Goal: Task Accomplishment & Management: Use online tool/utility

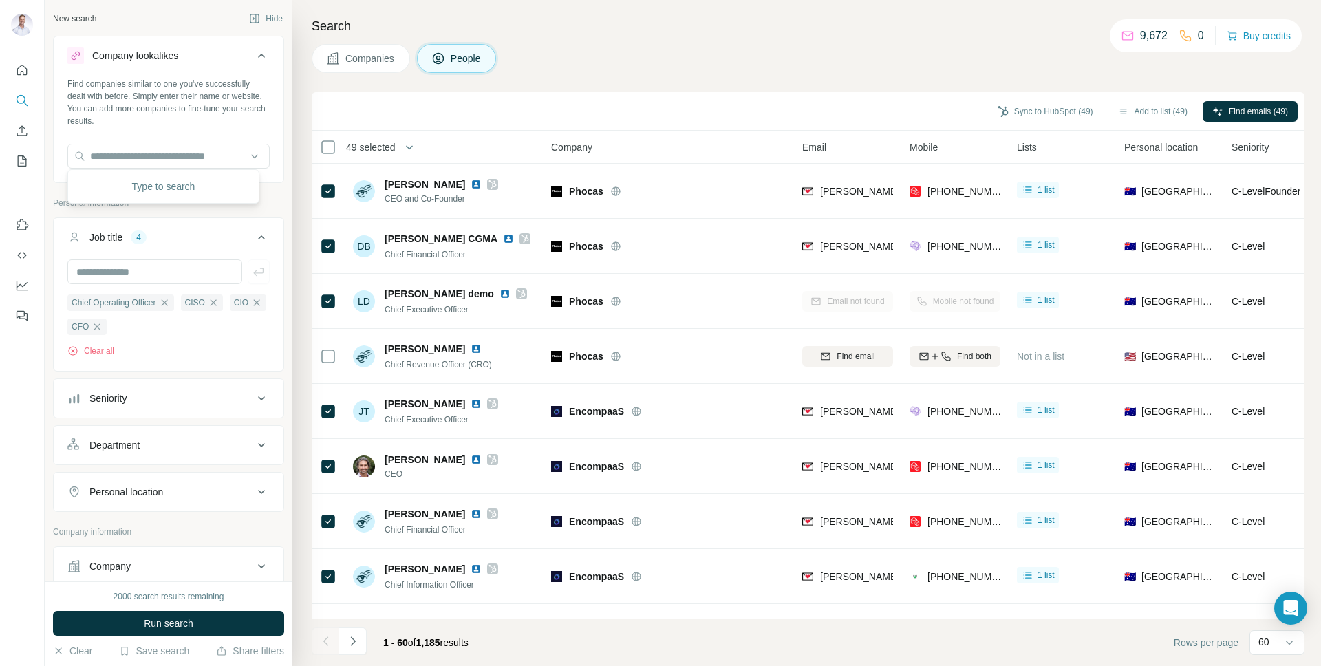
scroll to position [125, 0]
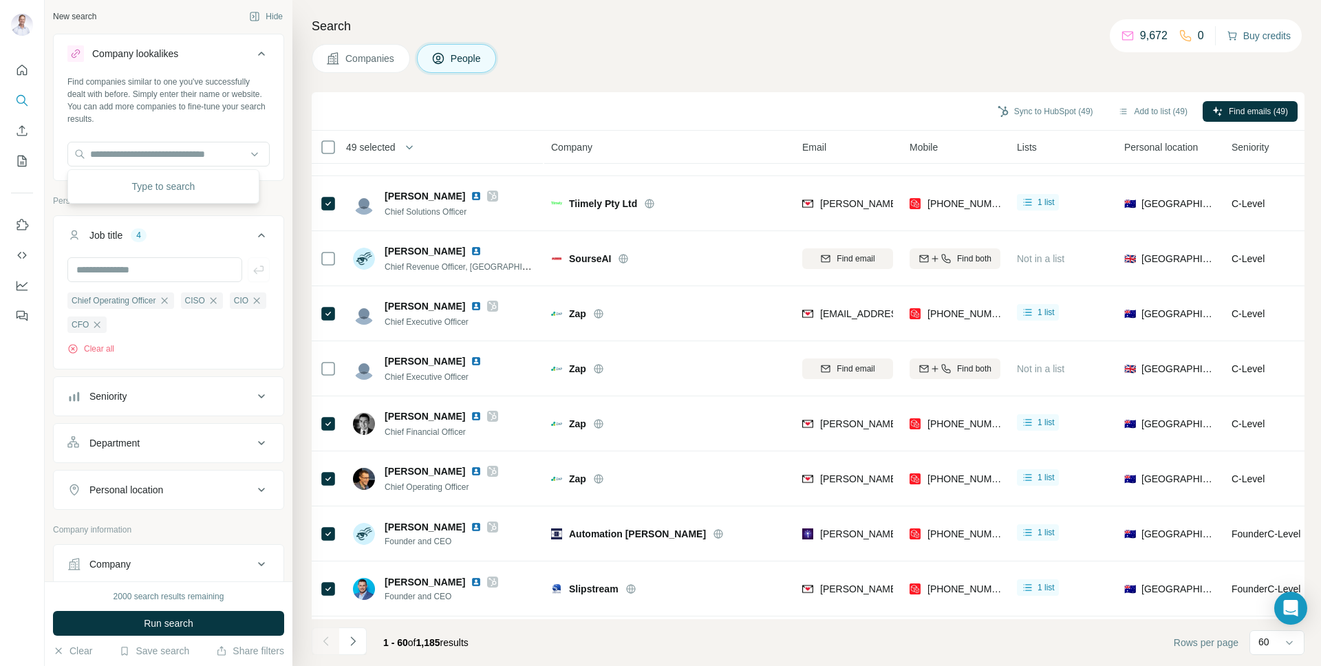
click at [1269, 38] on button "Buy credits" at bounding box center [1259, 35] width 64 height 19
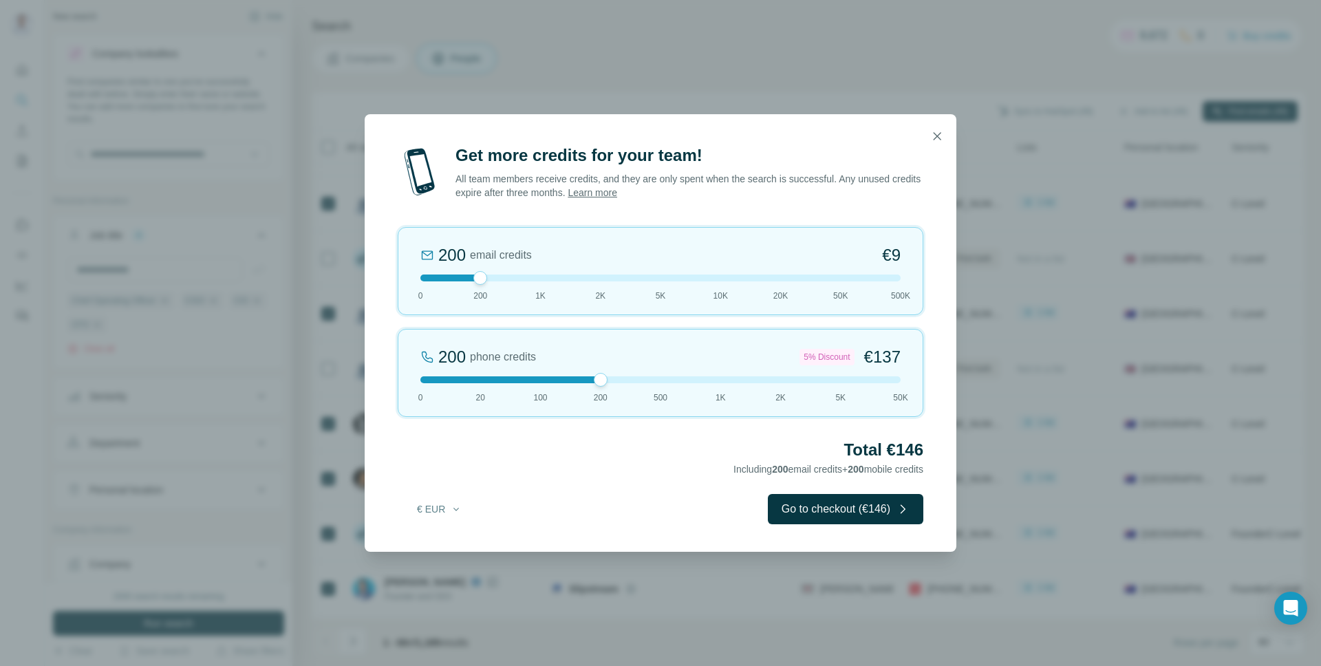
drag, startPoint x: 482, startPoint y: 384, endPoint x: 607, endPoint y: 385, distance: 125.9
click at [607, 385] on div "200 phone credits 5% Discount €137 0 20 100 200 500 1K 2K 5K 50K" at bounding box center [661, 373] width 526 height 88
drag, startPoint x: 455, startPoint y: 276, endPoint x: 396, endPoint y: 275, distance: 59.2
click at [396, 275] on div "Get more credits for your team! All team members receive credits, and they are …" at bounding box center [661, 347] width 592 height 407
click at [853, 517] on button "Go to checkout (€137)" at bounding box center [845, 509] width 155 height 30
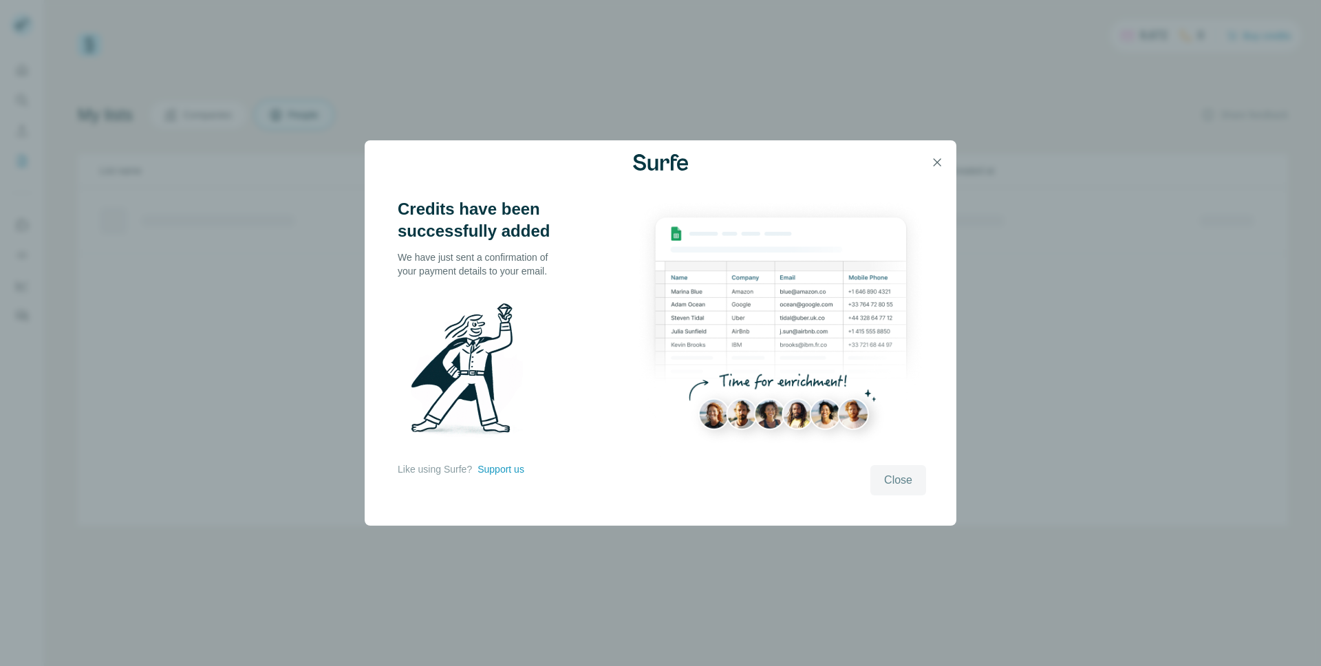
click at [894, 480] on span "Close" at bounding box center [898, 480] width 28 height 17
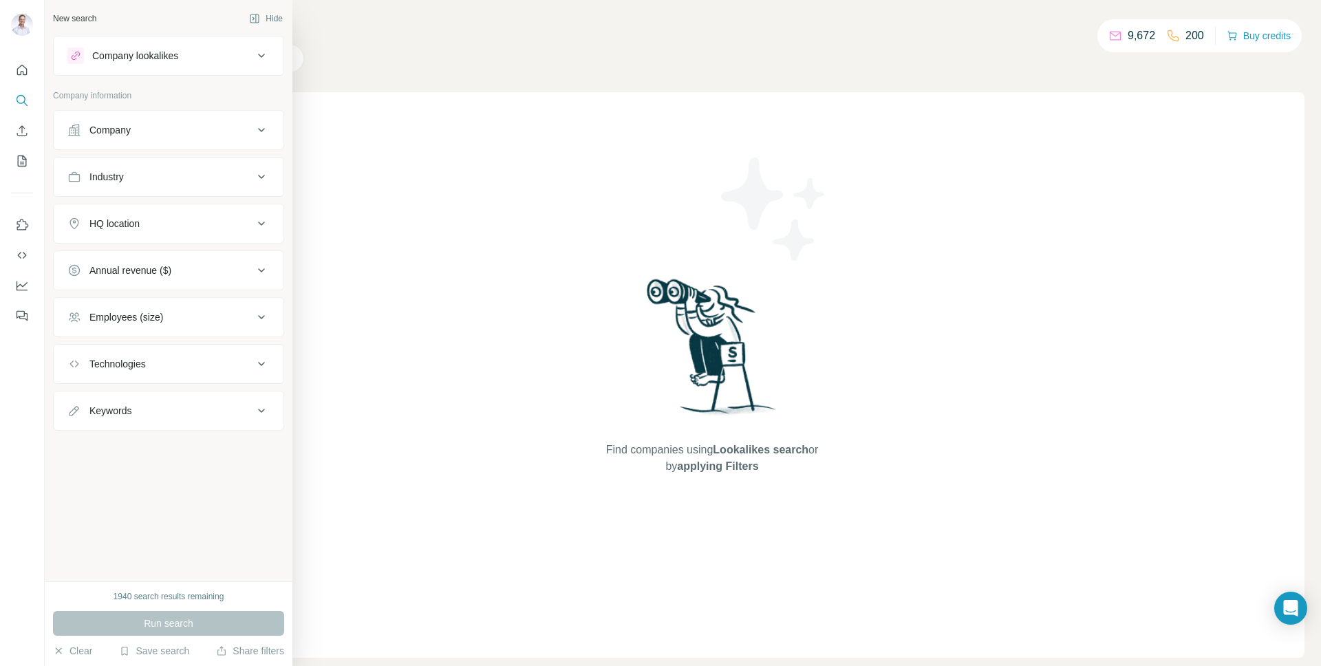
click at [259, 52] on icon at bounding box center [261, 55] width 17 height 17
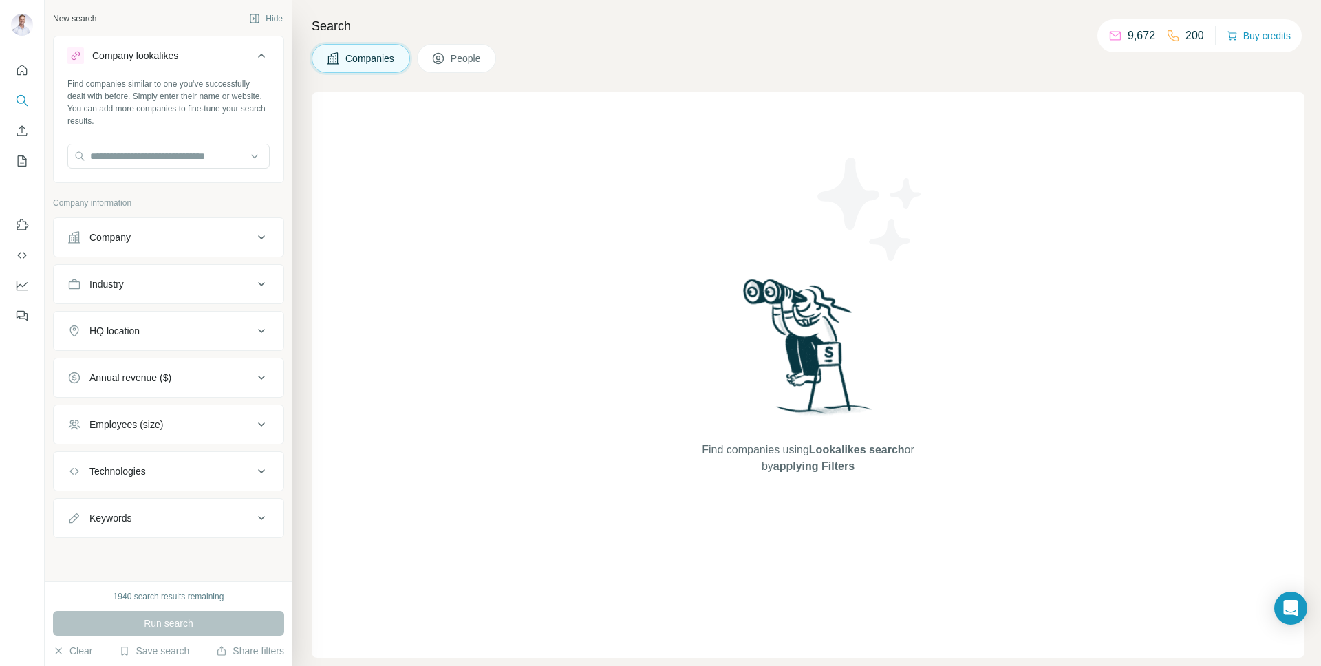
click at [378, 50] on button "Companies" at bounding box center [361, 58] width 98 height 29
click at [374, 59] on span "Companies" at bounding box center [370, 59] width 50 height 14
click at [105, 158] on input "text" at bounding box center [168, 156] width 202 height 25
drag, startPoint x: 156, startPoint y: 159, endPoint x: 120, endPoint y: 157, distance: 36.5
click at [120, 157] on input "**********" at bounding box center [168, 156] width 202 height 25
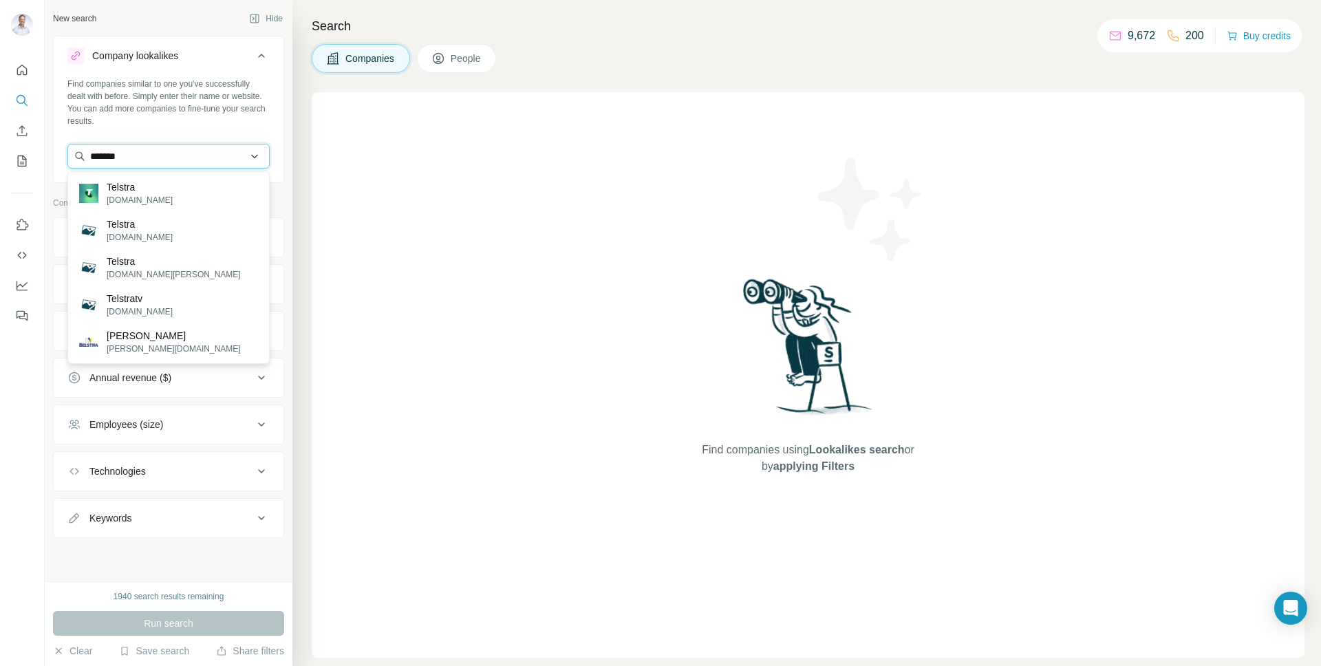
type input "*******"
click at [142, 188] on p "Telstra" at bounding box center [140, 187] width 66 height 14
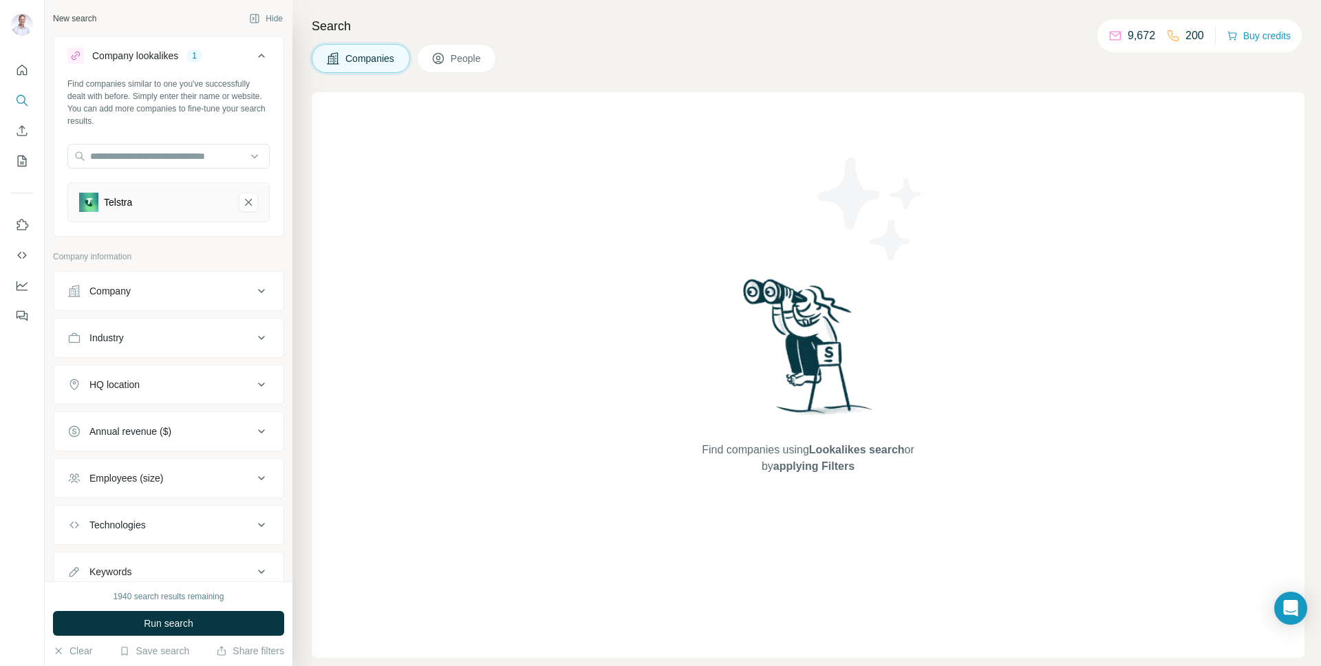
click at [239, 292] on div "Company" at bounding box center [160, 291] width 186 height 14
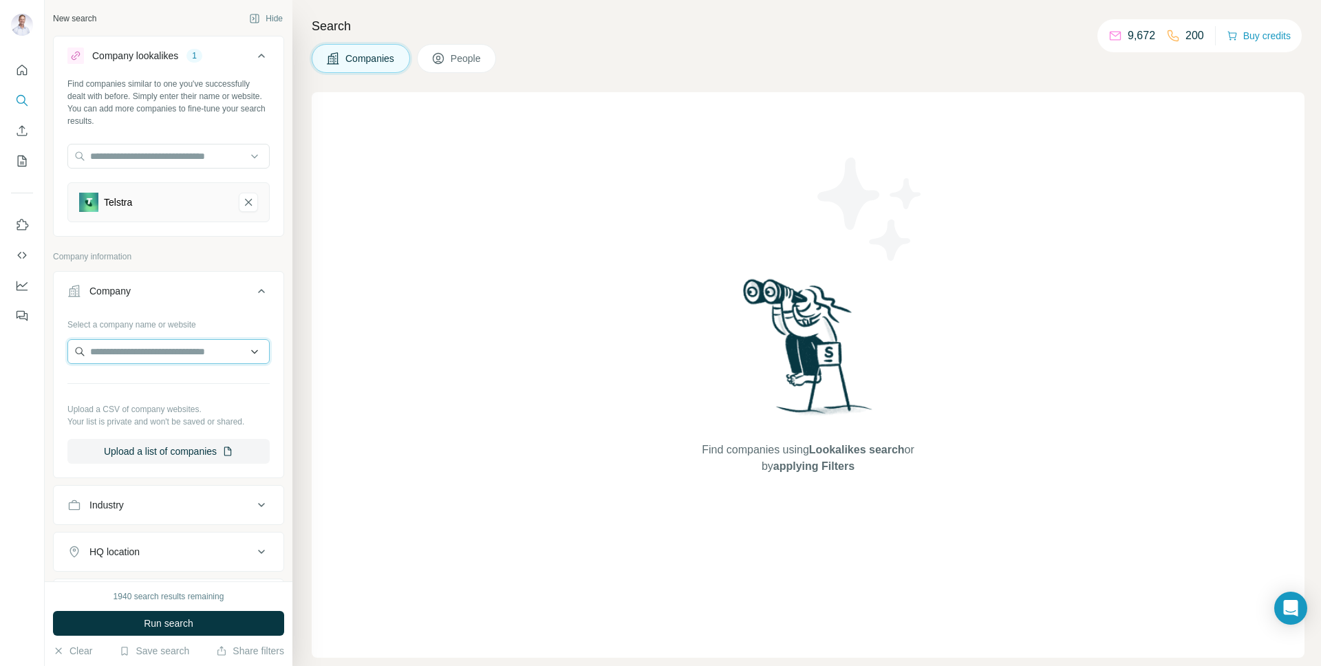
click at [206, 350] on input "text" at bounding box center [168, 351] width 202 height 25
type input "**********"
click at [274, 319] on div "New search Hide Company lookalikes 1 Find companies similar to one you've succe…" at bounding box center [169, 290] width 248 height 581
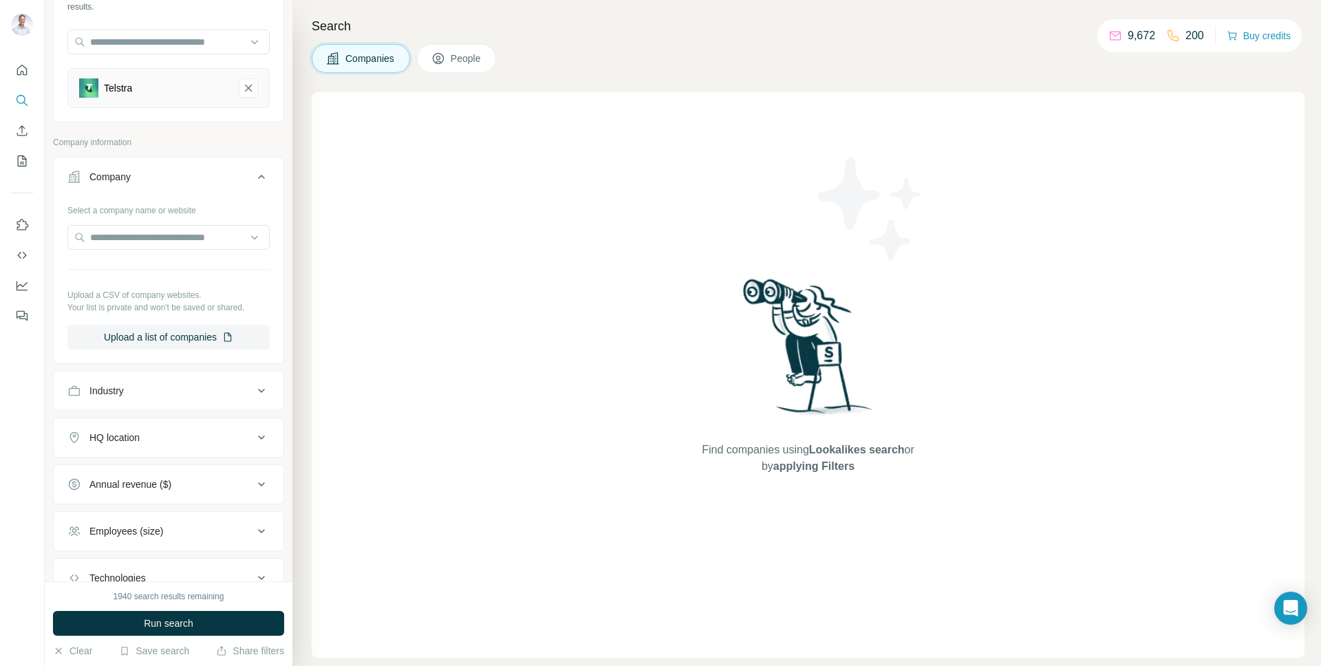
scroll to position [171, 0]
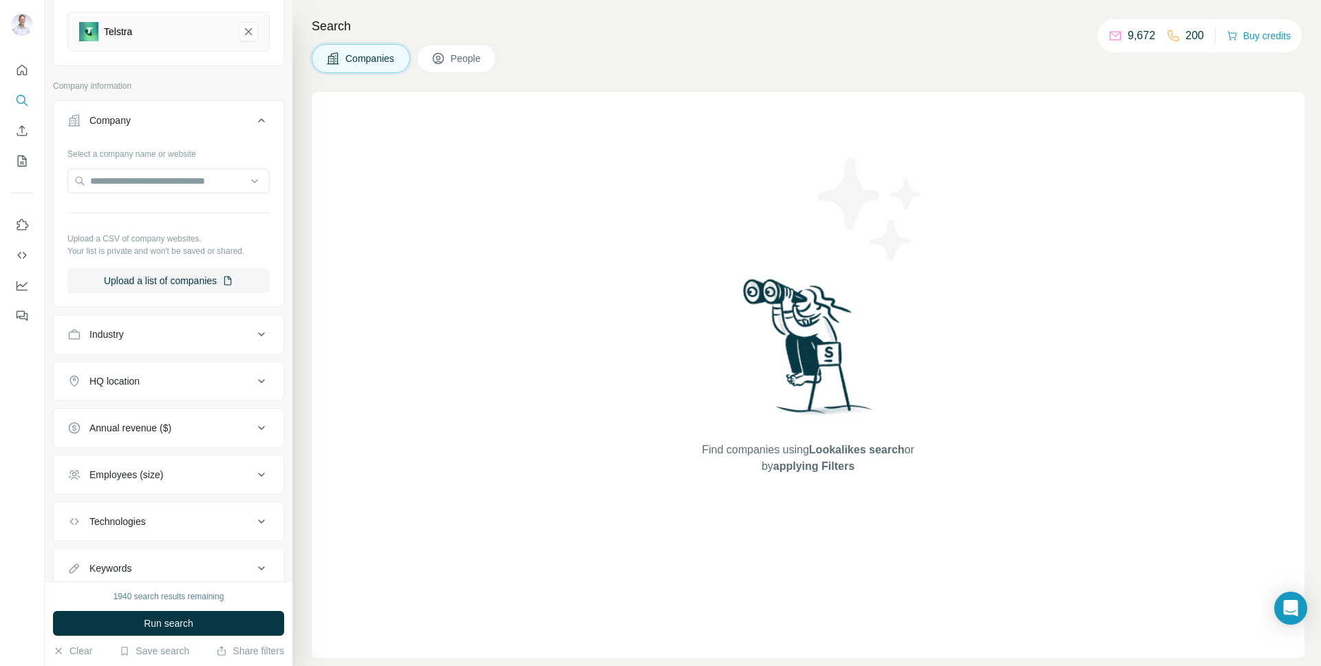
click at [186, 385] on div "HQ location" at bounding box center [160, 381] width 186 height 14
click at [146, 420] on input "text" at bounding box center [168, 415] width 202 height 25
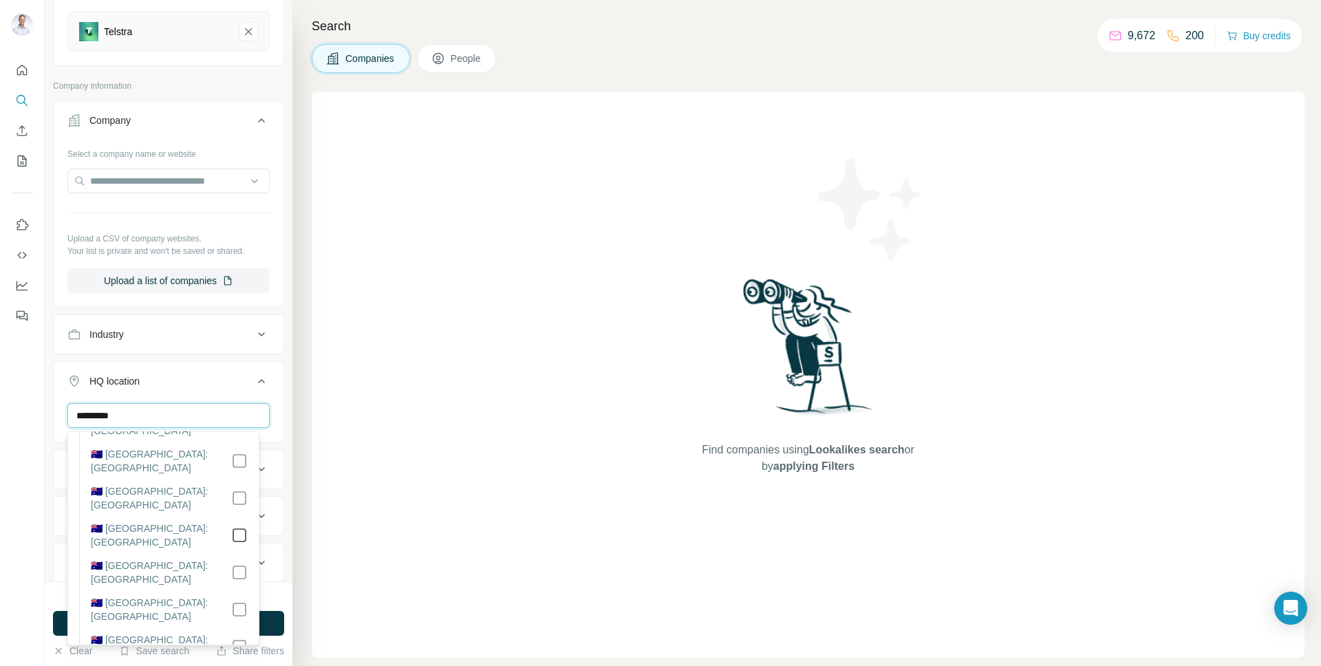
scroll to position [85, 0]
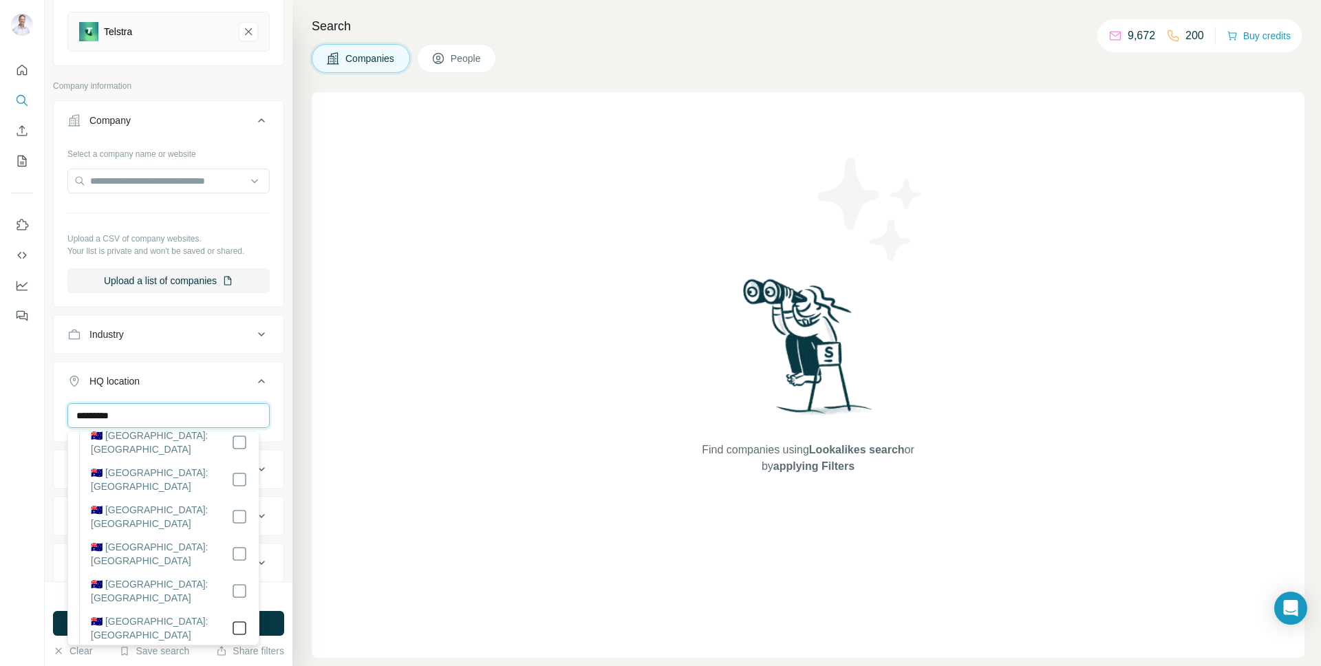
type input "*********"
click at [267, 404] on div "********* Victoria Clear all" at bounding box center [169, 445] width 230 height 85
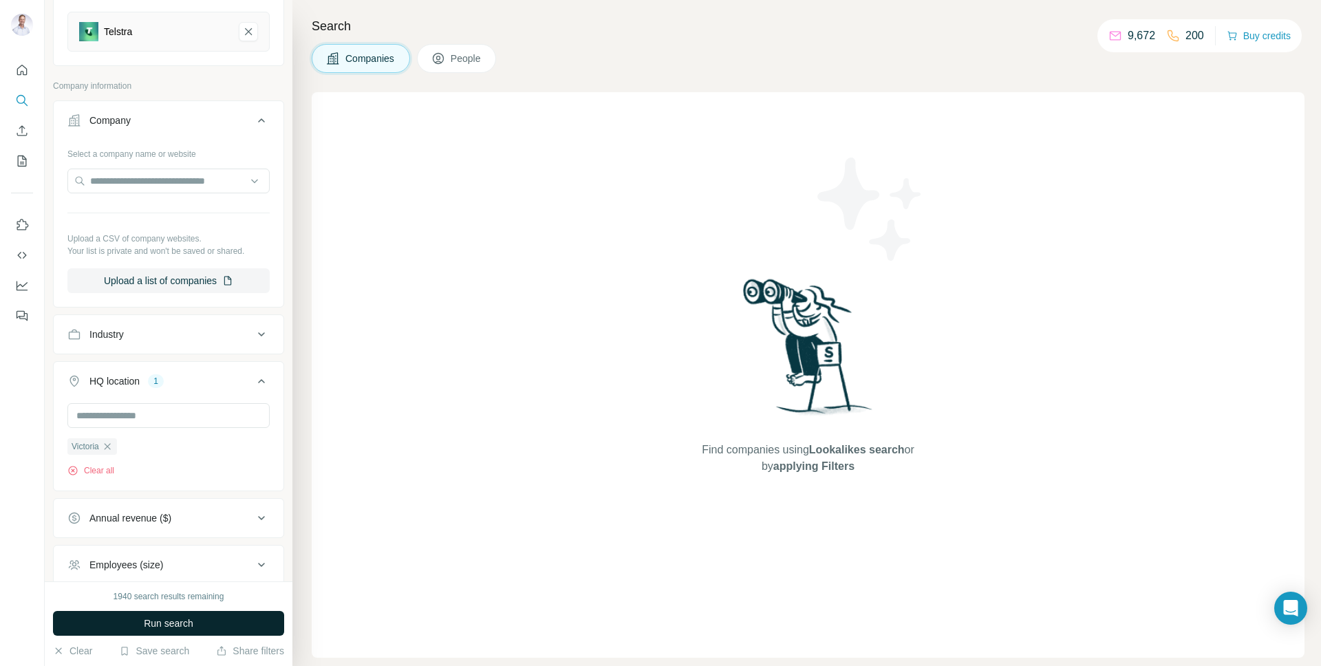
click at [191, 624] on span "Run search" at bounding box center [169, 623] width 50 height 14
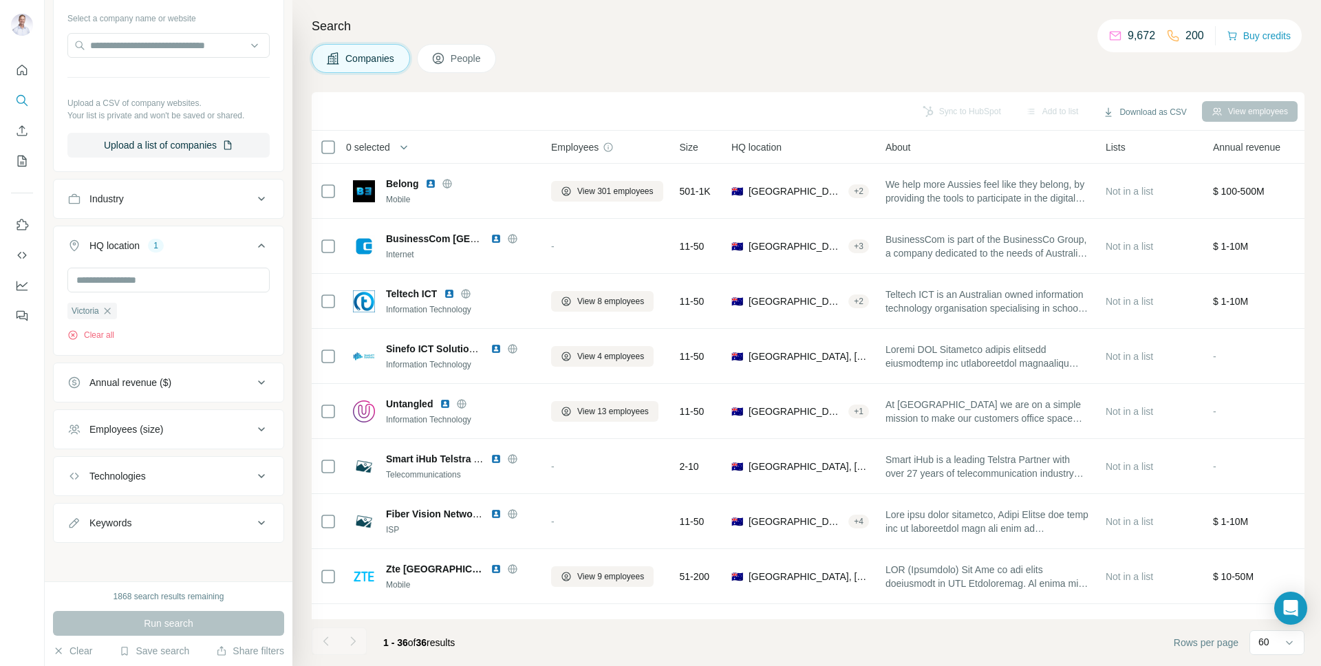
click at [470, 52] on span "People" at bounding box center [467, 59] width 32 height 14
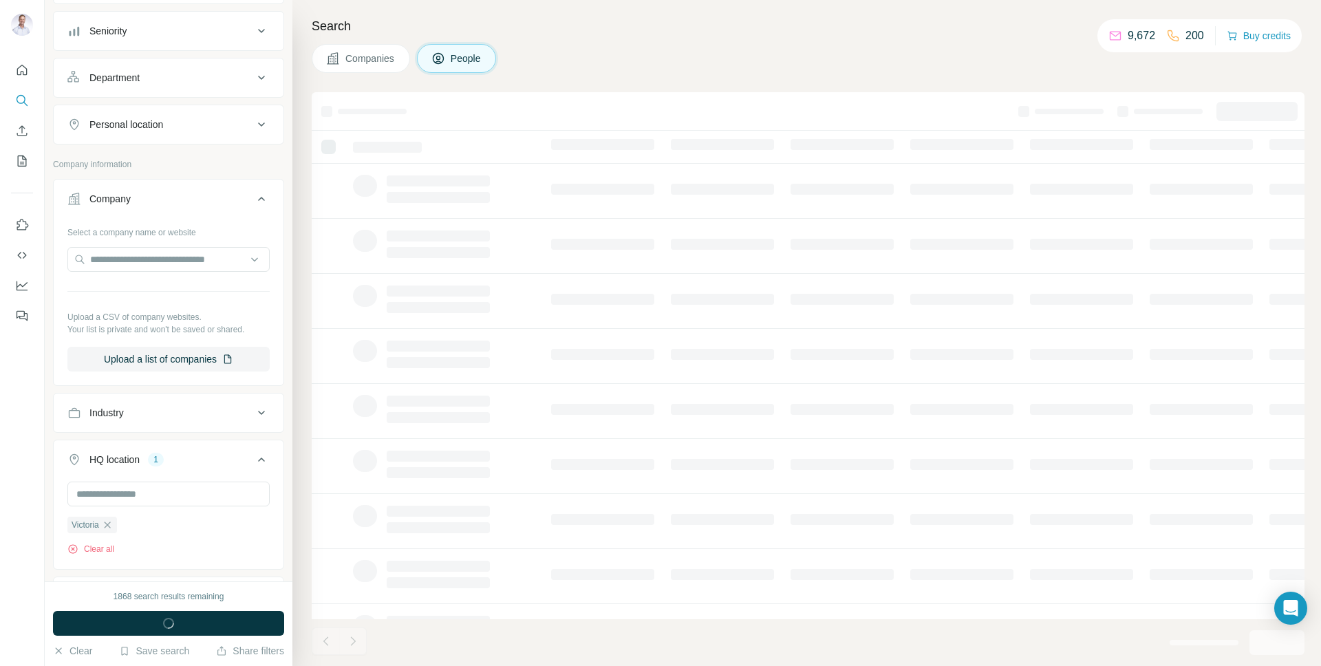
scroll to position [521, 0]
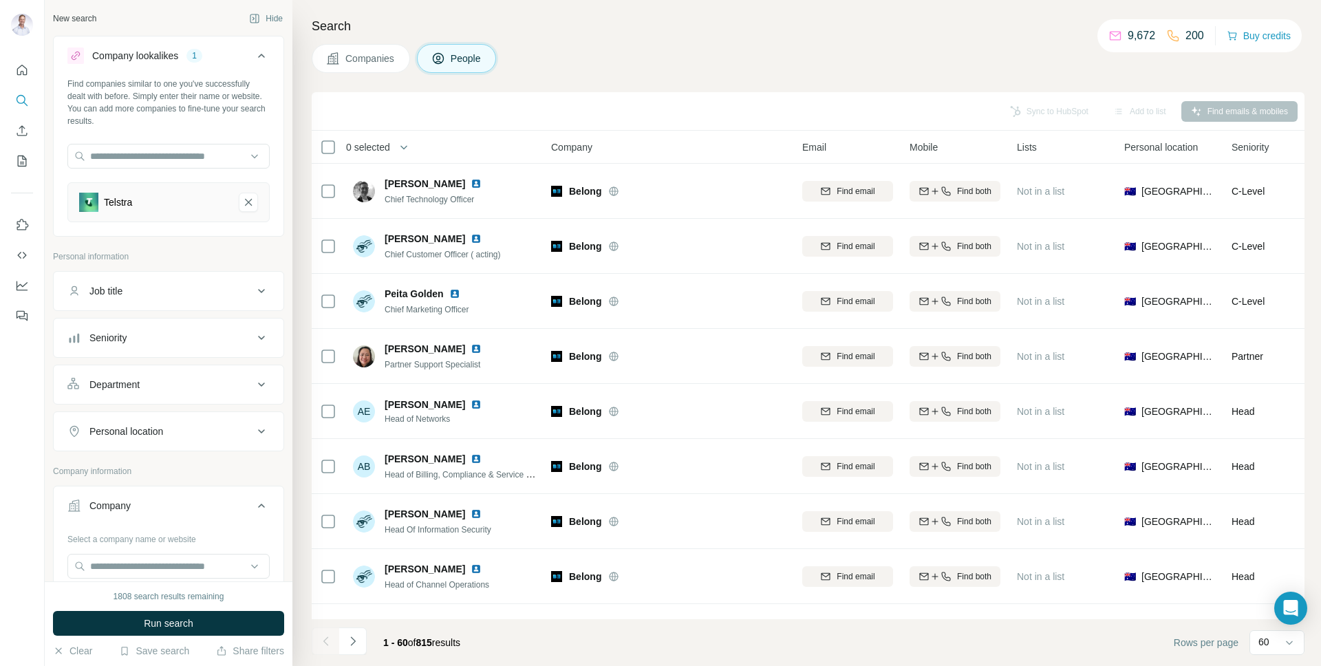
click at [257, 54] on icon at bounding box center [261, 55] width 17 height 17
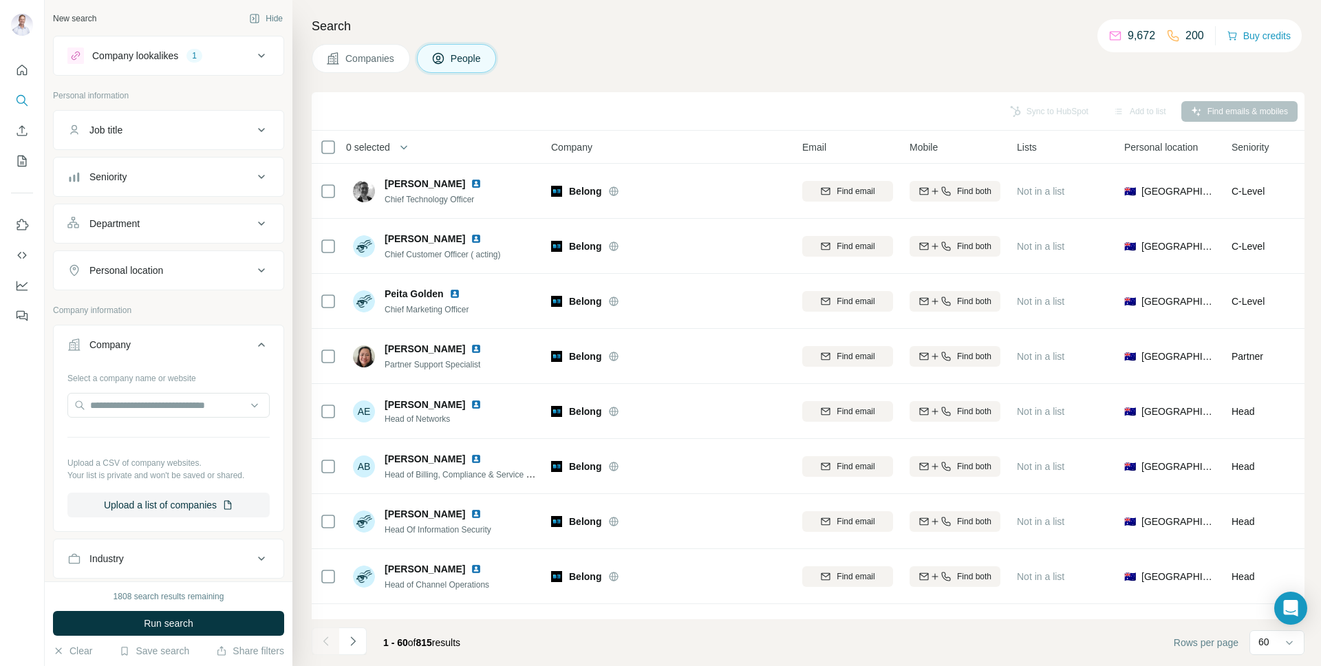
click at [257, 54] on icon at bounding box center [261, 55] width 17 height 17
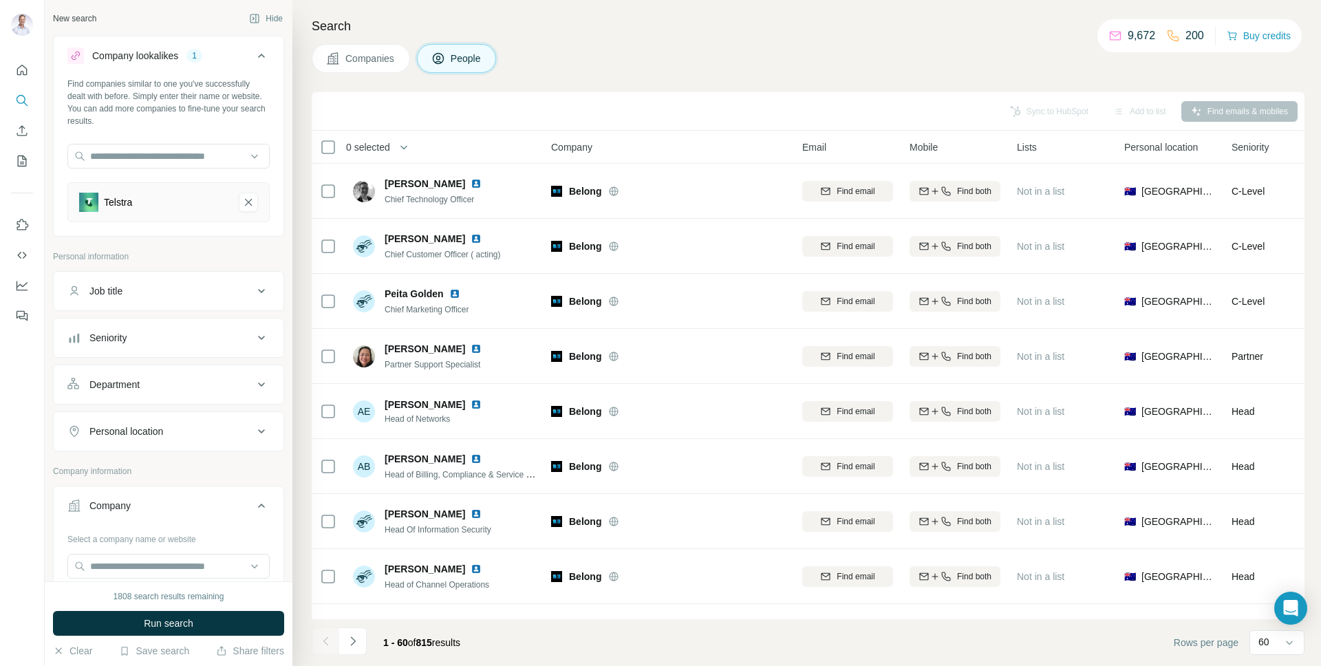
click at [242, 202] on icon "Telstra-remove-button" at bounding box center [248, 202] width 12 height 14
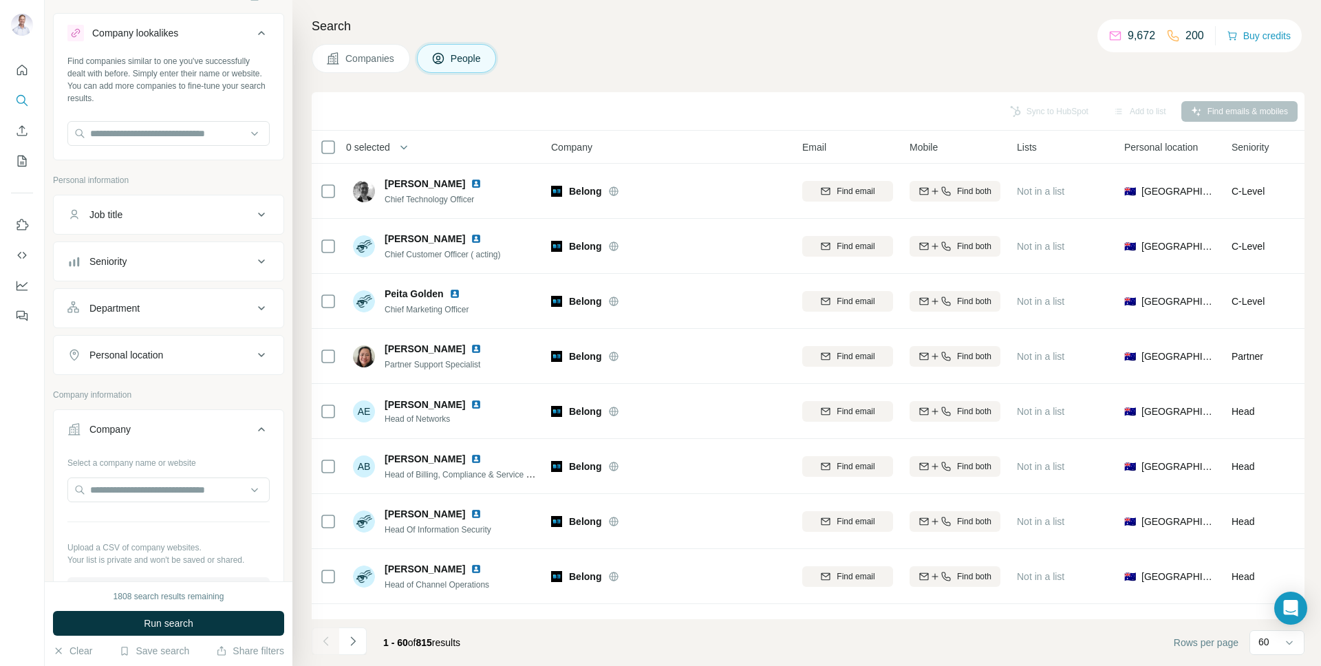
scroll to position [45, 0]
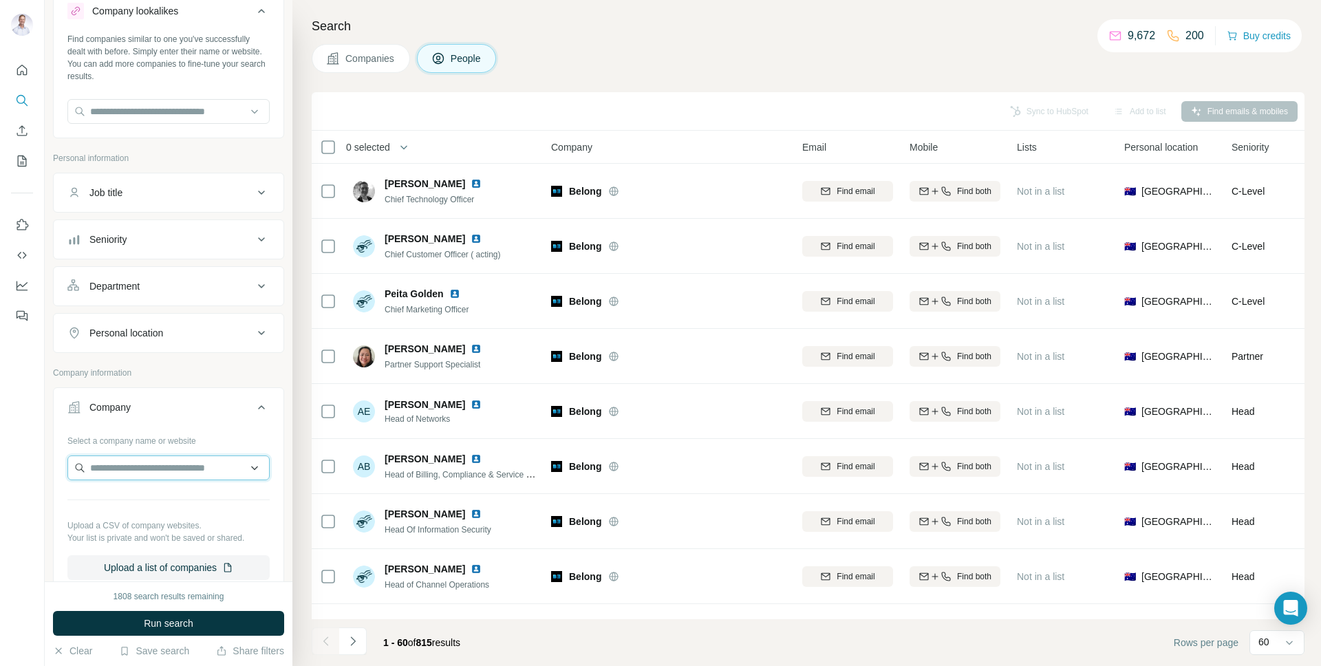
click at [155, 455] on input "text" at bounding box center [168, 467] width 202 height 25
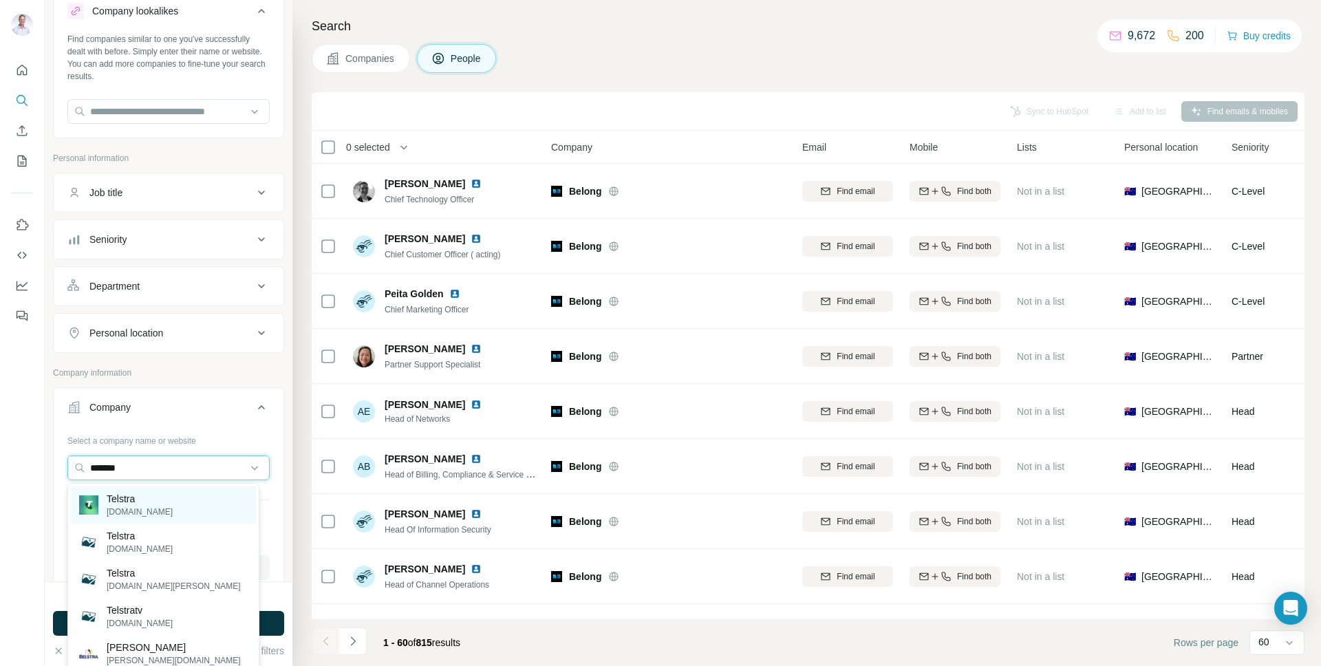
type input "*******"
click at [158, 506] on p "[DOMAIN_NAME]" at bounding box center [140, 512] width 66 height 12
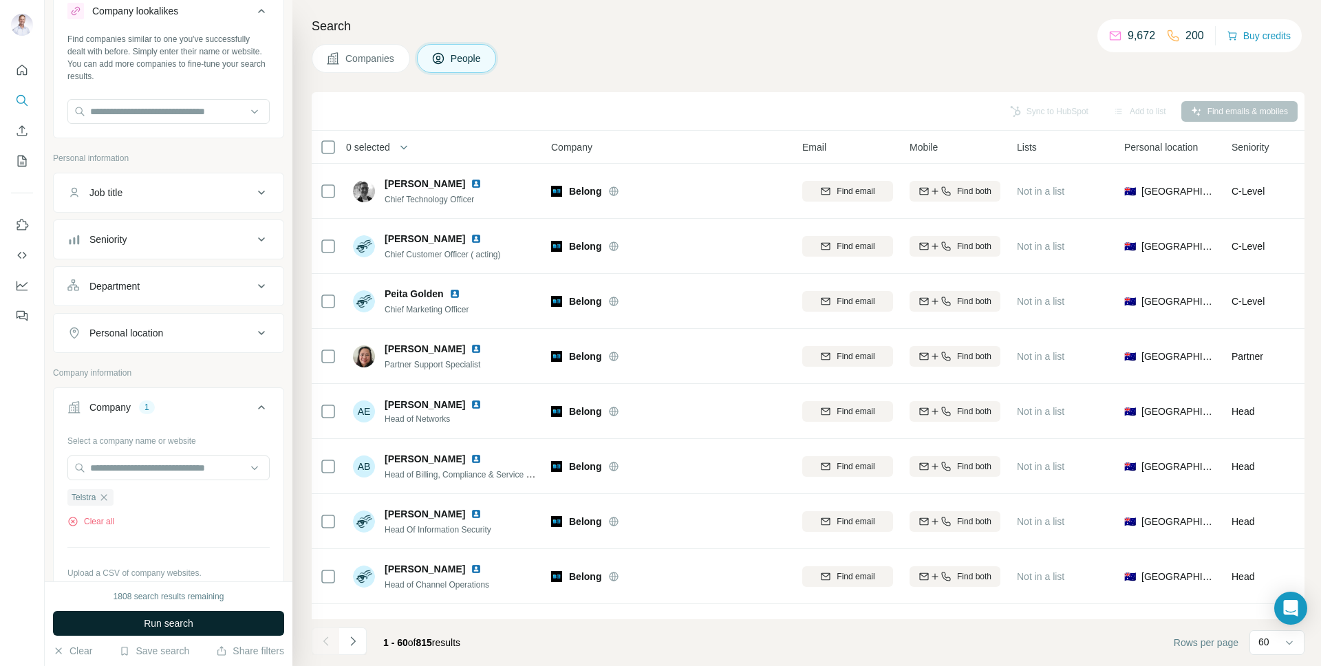
click at [219, 629] on button "Run search" at bounding box center [168, 623] width 231 height 25
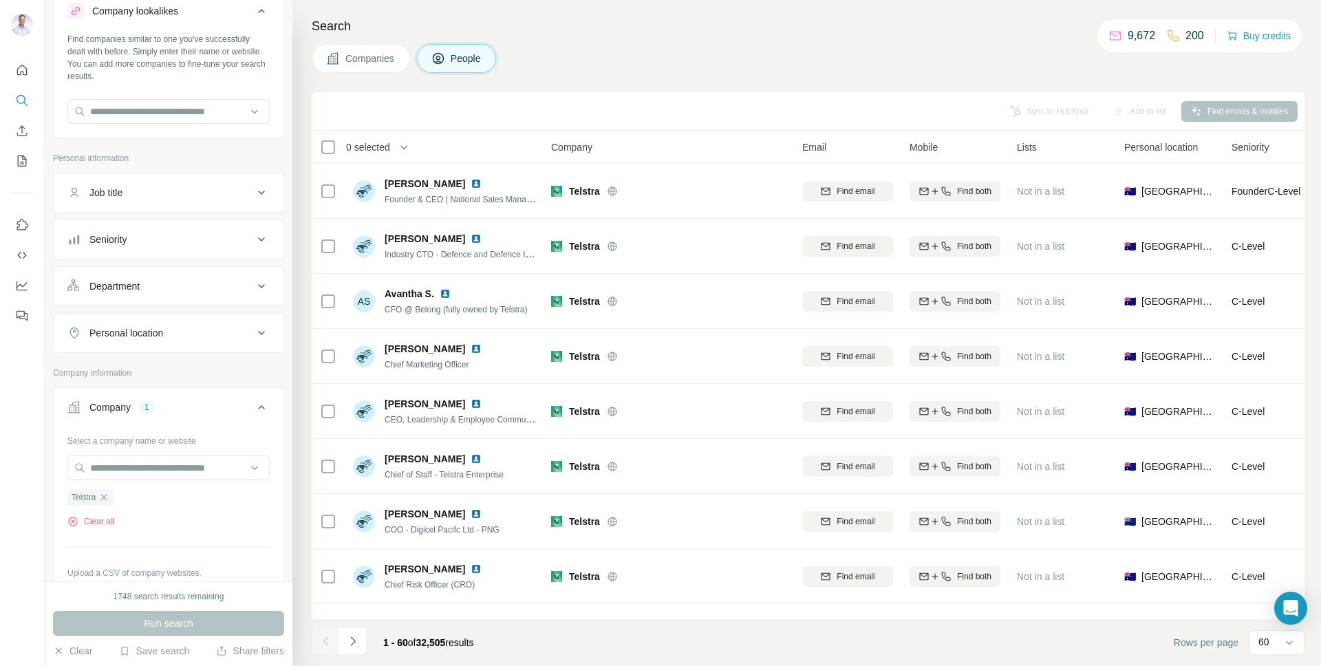
click at [253, 184] on icon at bounding box center [261, 192] width 17 height 17
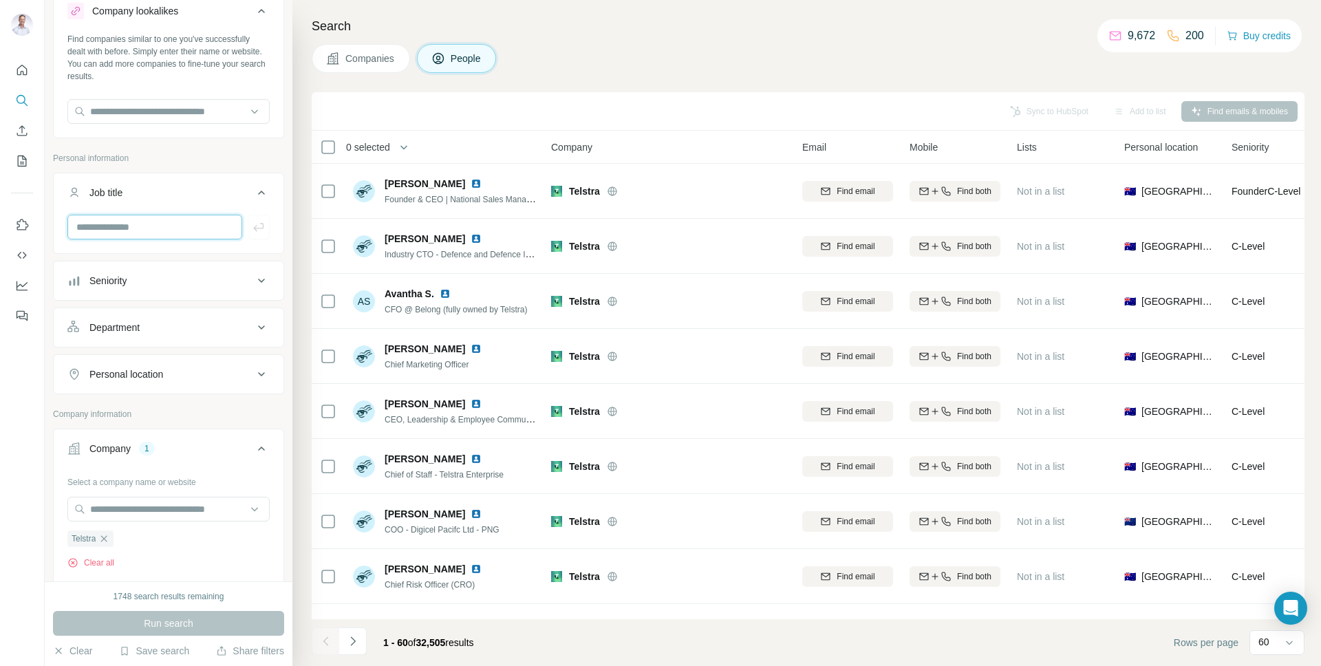
click at [116, 225] on input "text" at bounding box center [154, 227] width 175 height 25
type input "*****"
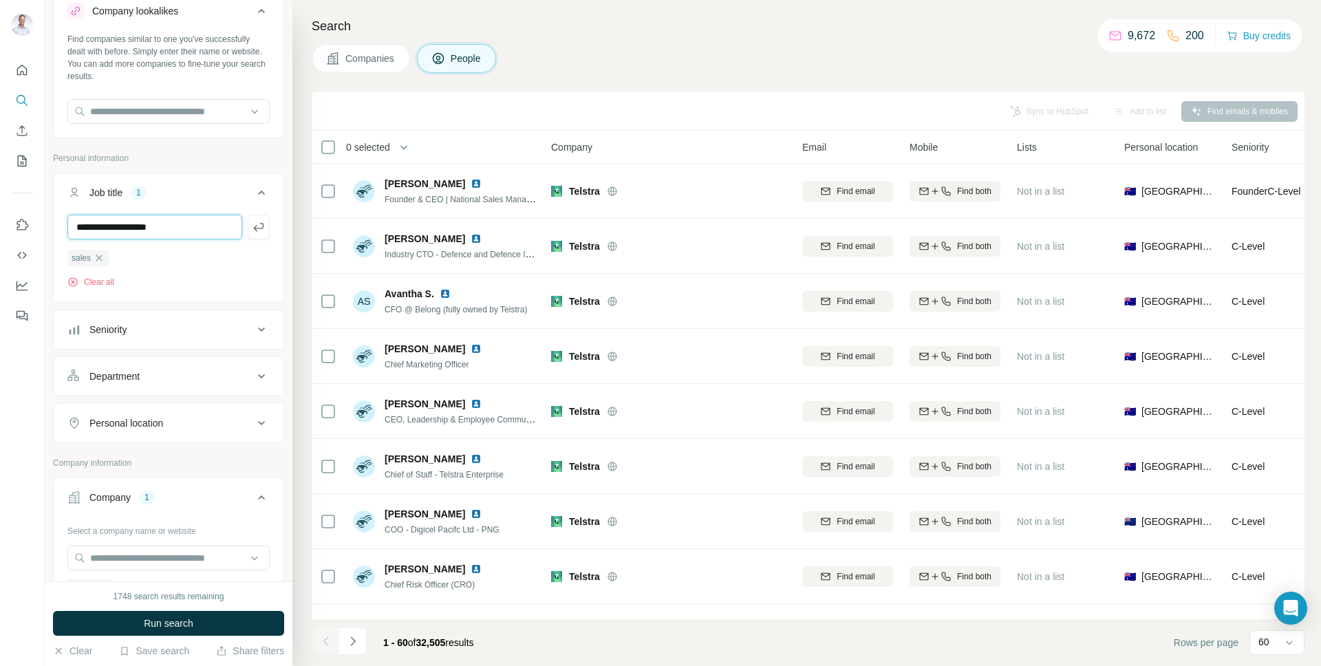
type input "**********"
click at [192, 628] on span "Run search" at bounding box center [169, 623] width 50 height 14
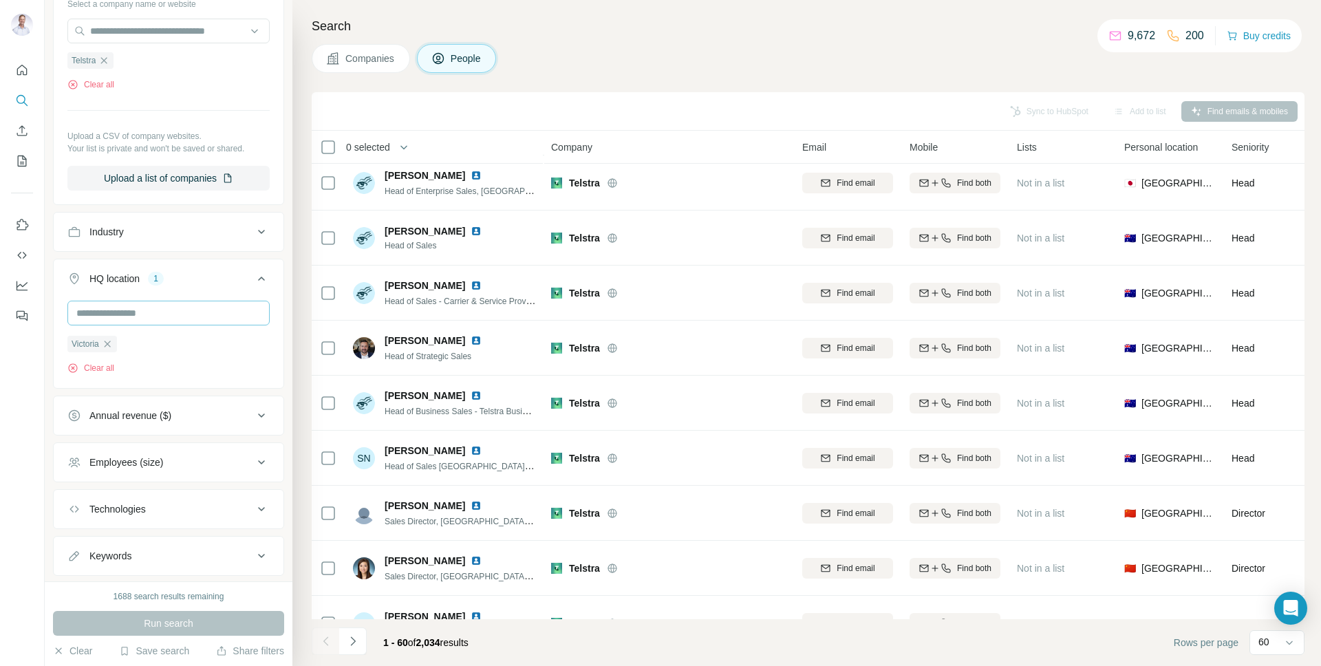
scroll to position [570, 0]
click at [253, 236] on icon at bounding box center [261, 233] width 17 height 17
click at [149, 267] on input at bounding box center [161, 267] width 170 height 15
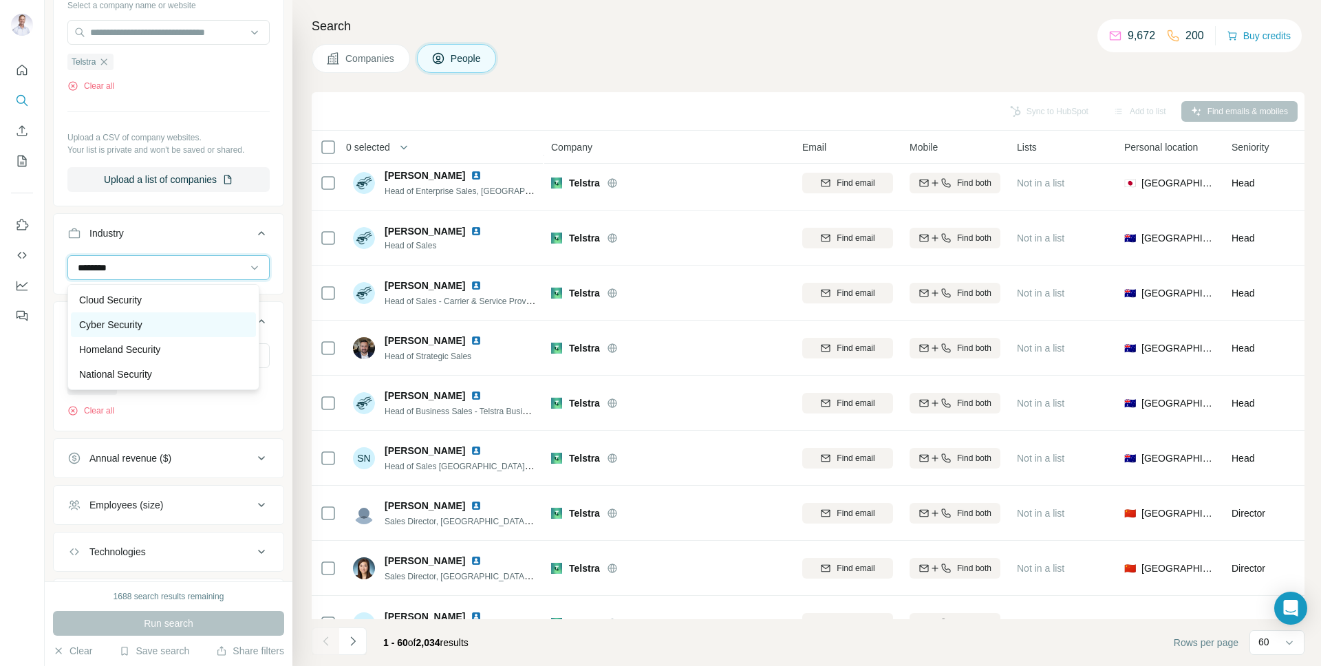
type input "********"
click at [161, 323] on div "Cyber Security" at bounding box center [163, 325] width 169 height 14
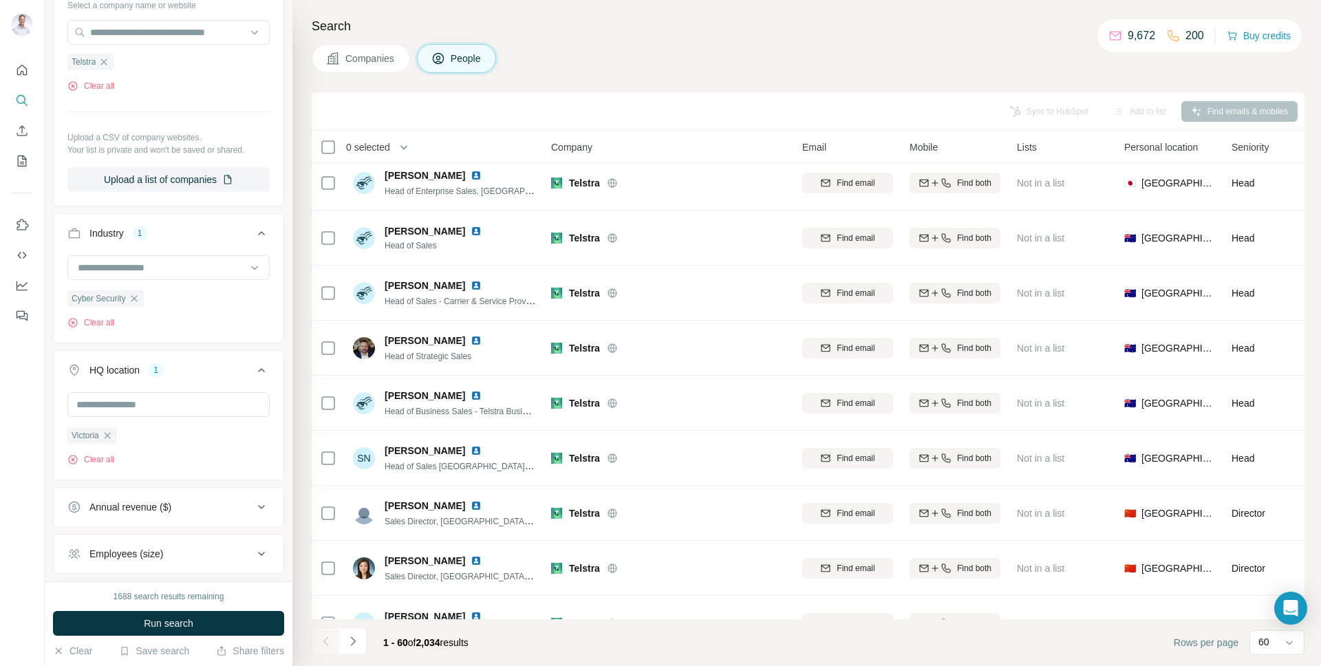
drag, startPoint x: 255, startPoint y: 544, endPoint x: 266, endPoint y: 592, distance: 48.7
click at [285, 587] on div "New search Hide Company lookalikes Find companies similar to one you've success…" at bounding box center [169, 333] width 248 height 666
click at [189, 630] on button "Run search" at bounding box center [168, 623] width 231 height 25
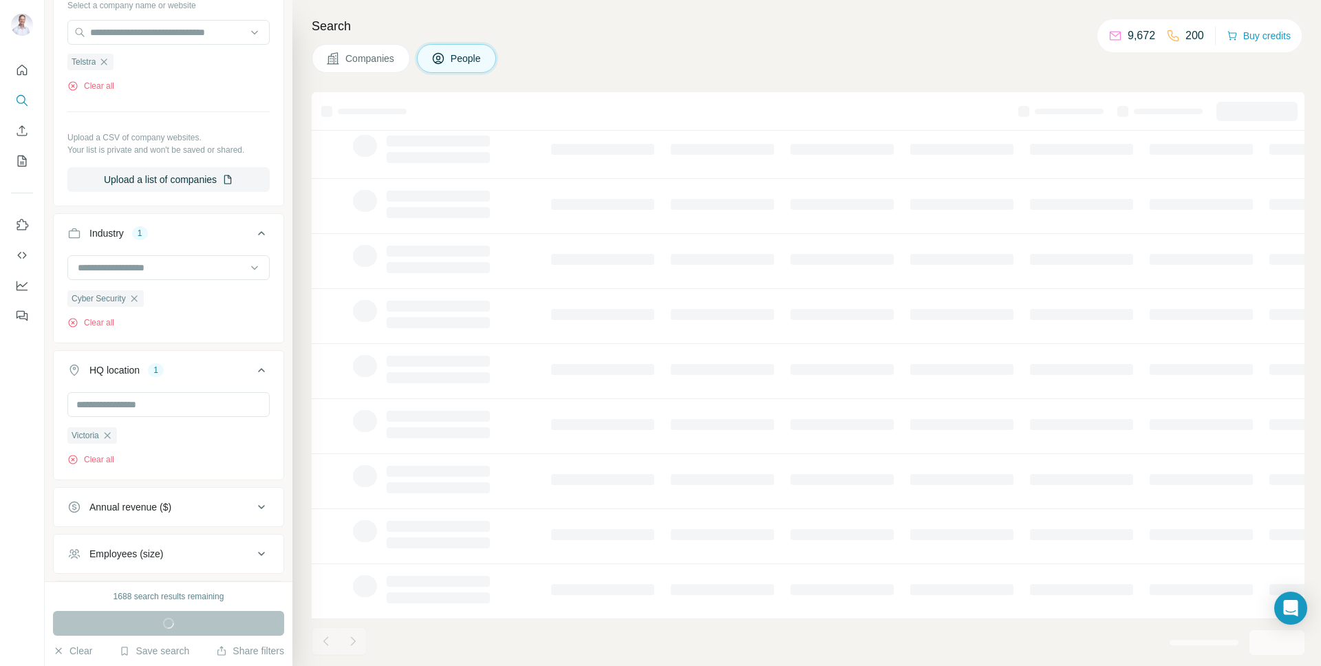
scroll to position [103, 0]
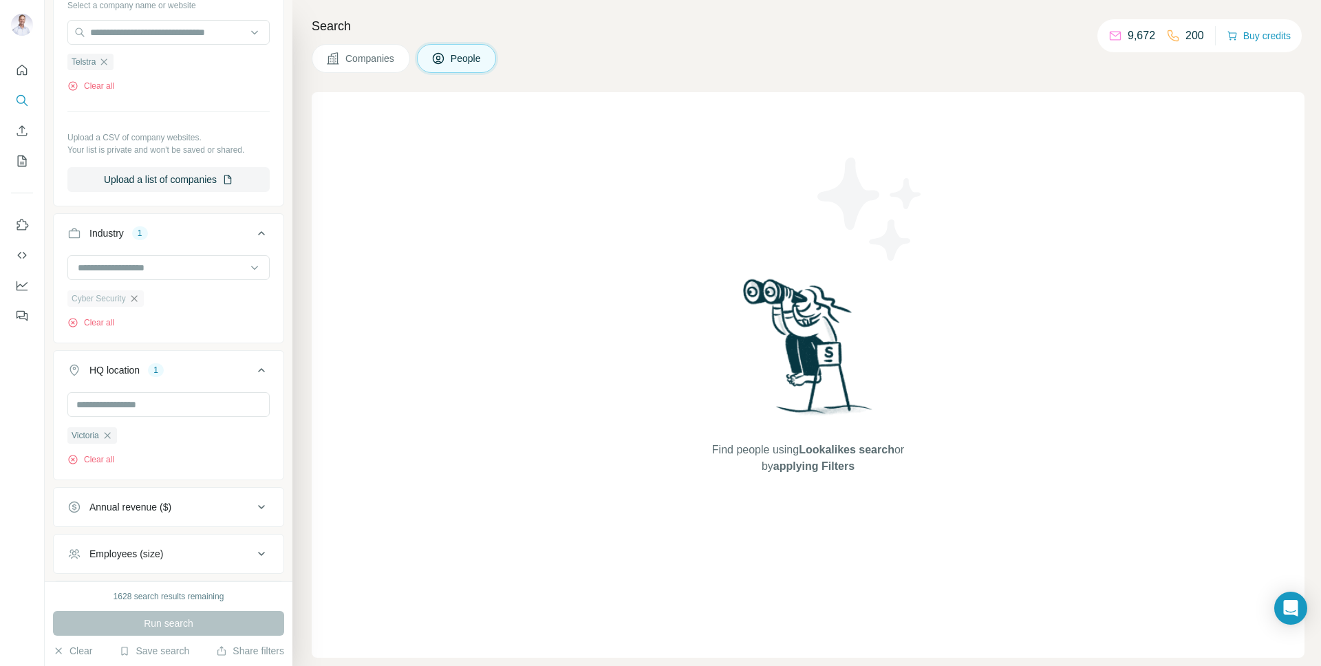
click at [135, 297] on icon "button" at bounding box center [134, 298] width 11 height 11
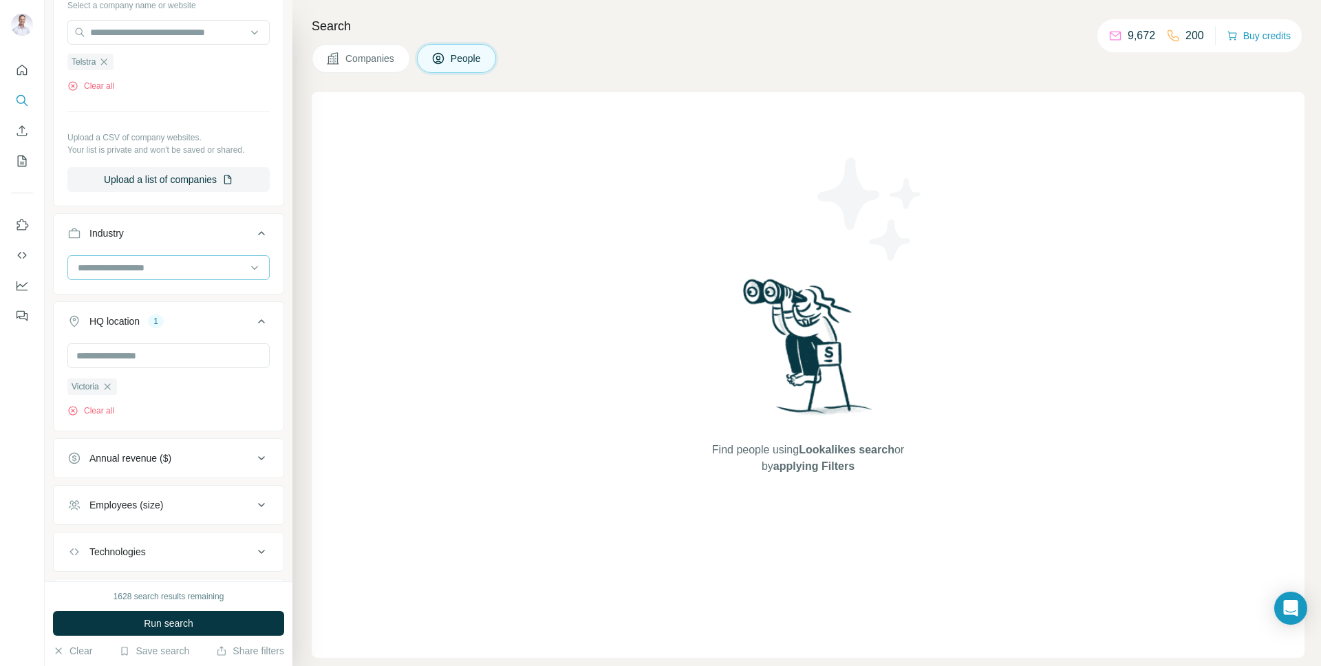
click at [145, 263] on input at bounding box center [161, 267] width 170 height 15
click at [360, 532] on div "Find people using Lookalikes search or by applying Filters" at bounding box center [808, 374] width 993 height 565
click at [21, 70] on icon "Quick start" at bounding box center [22, 70] width 14 height 14
click at [21, 130] on icon "Enrich CSV" at bounding box center [22, 130] width 10 height 10
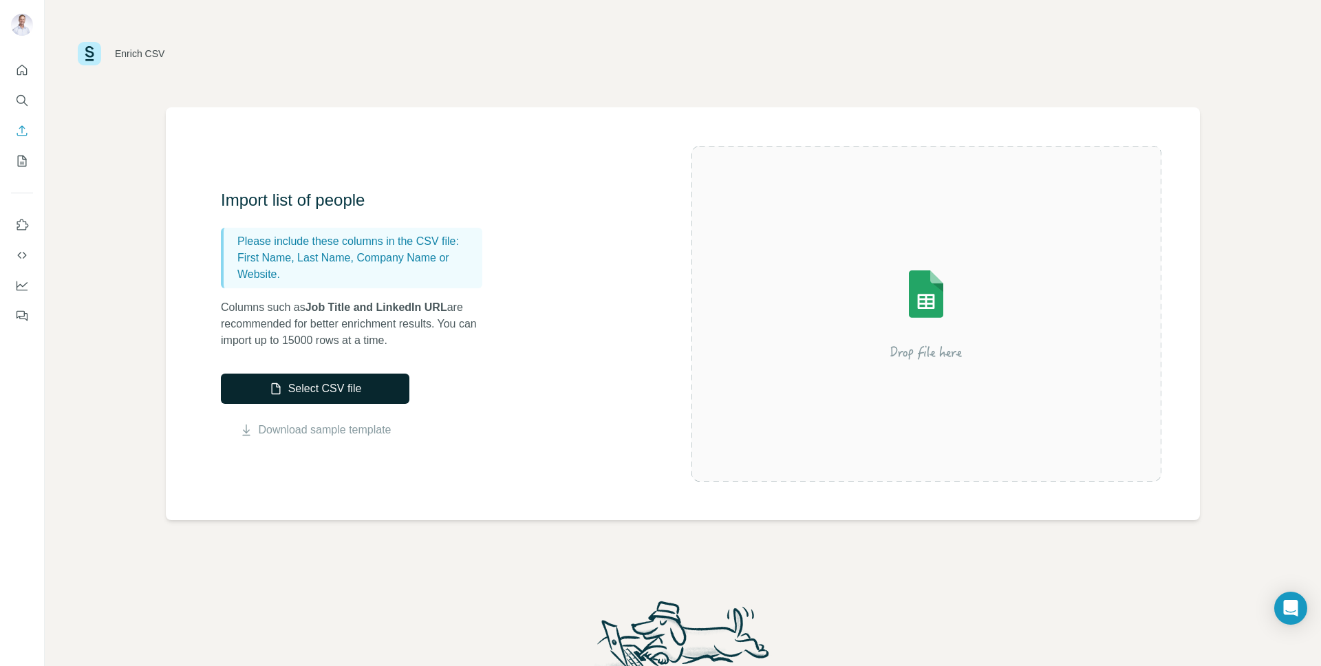
click at [354, 384] on button "Select CSV file" at bounding box center [315, 389] width 188 height 30
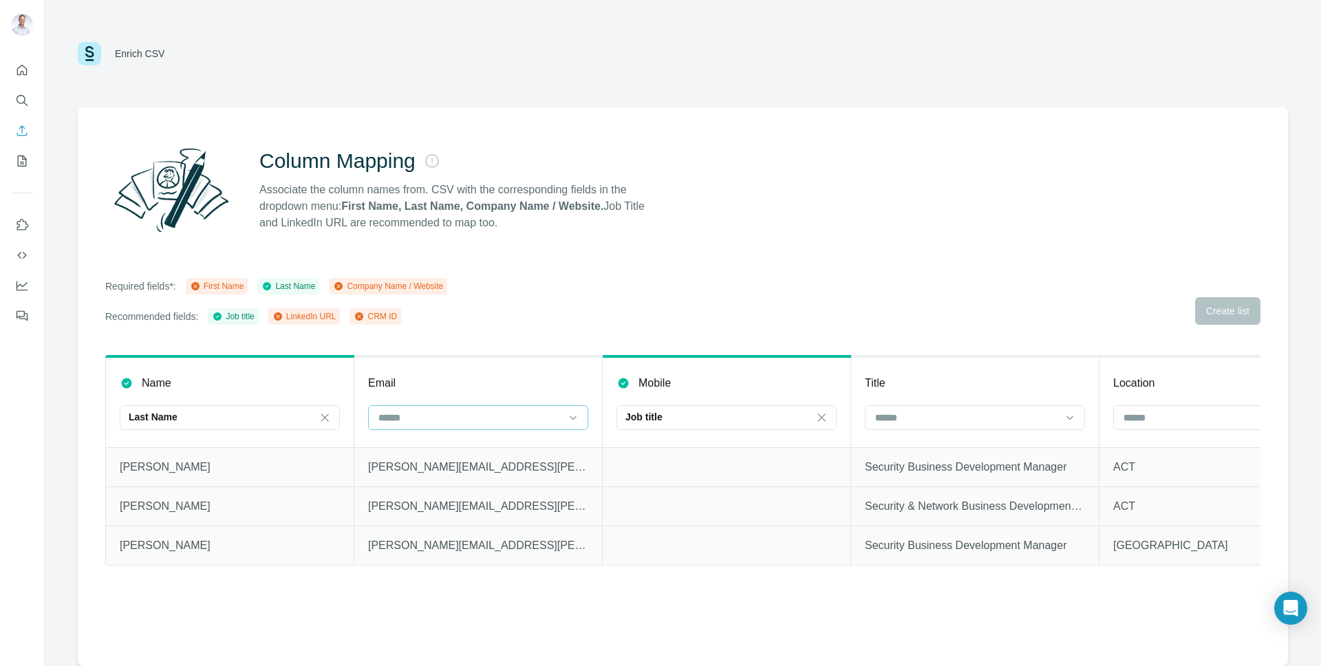
click at [490, 416] on input at bounding box center [470, 417] width 186 height 15
click at [781, 217] on div "Column Mapping Associate the column names from. CSV with the corresponding fiel…" at bounding box center [682, 189] width 1155 height 99
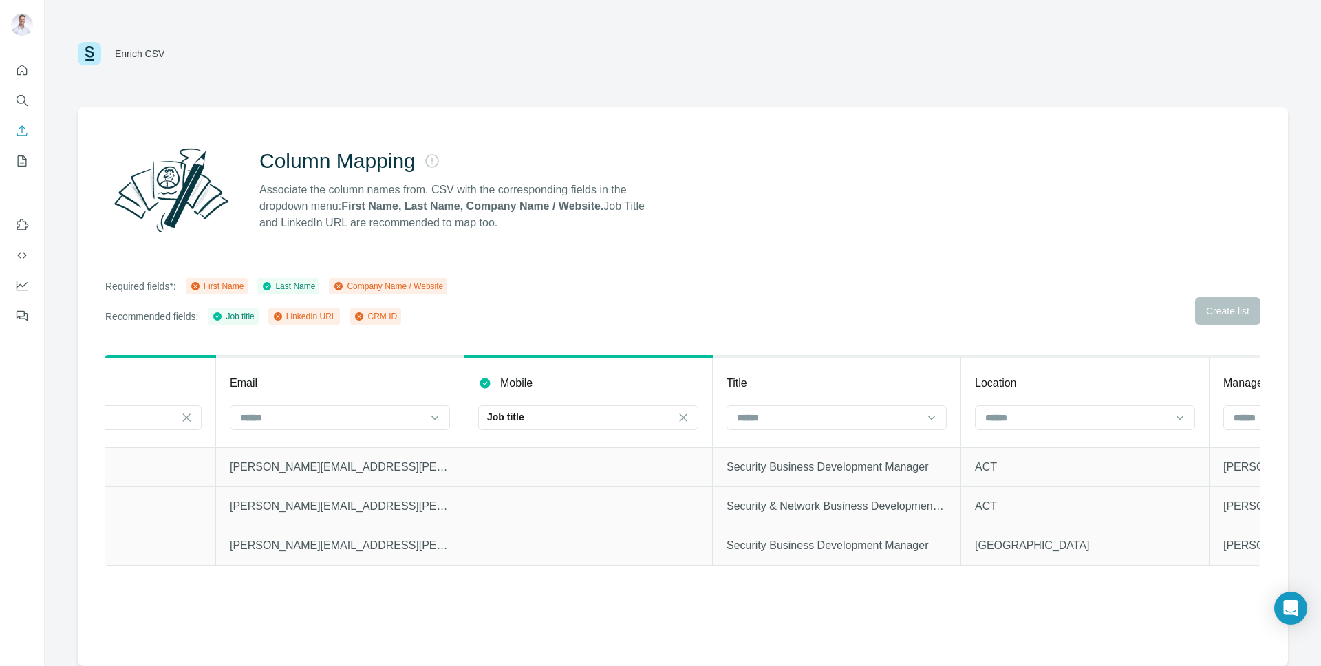
scroll to position [0, 122]
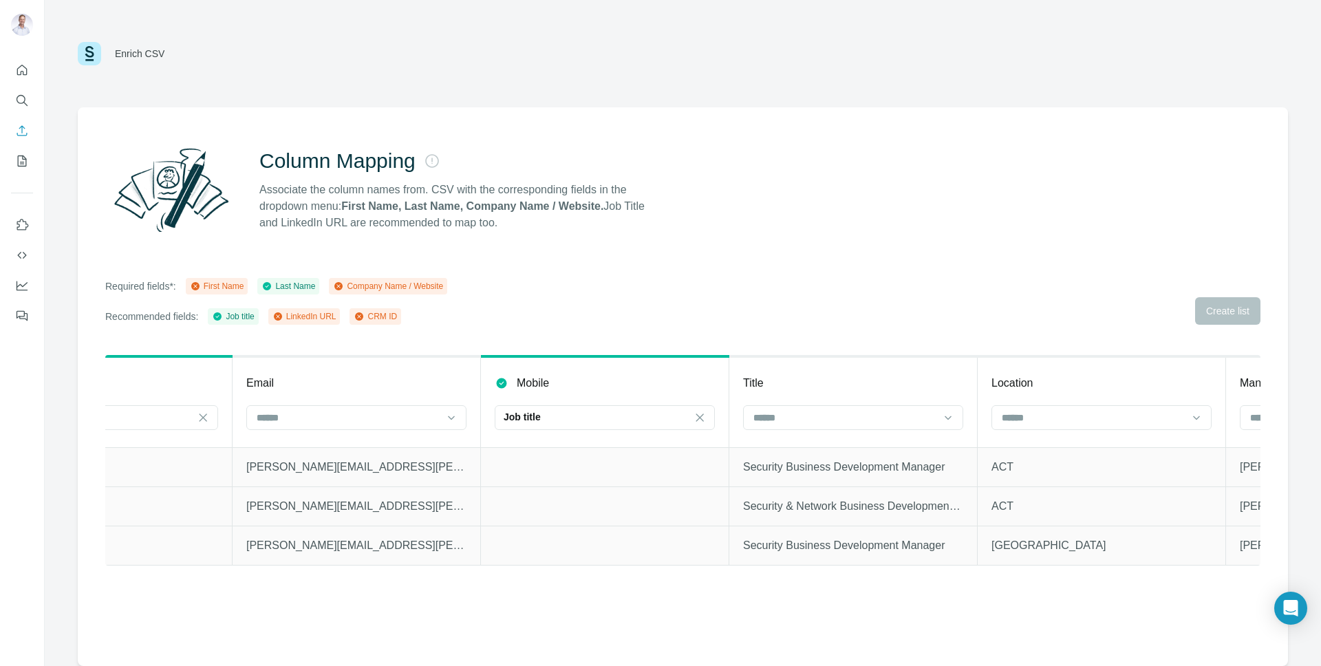
click at [1229, 314] on div "Required fields*: First Name Last Name Company Name / Website Recommended field…" at bounding box center [682, 301] width 1155 height 47
click at [21, 129] on icon "Enrich CSV" at bounding box center [22, 131] width 14 height 14
click at [717, 193] on div "Column Mapping Associate the column names from. CSV with the corresponding fiel…" at bounding box center [682, 189] width 1155 height 99
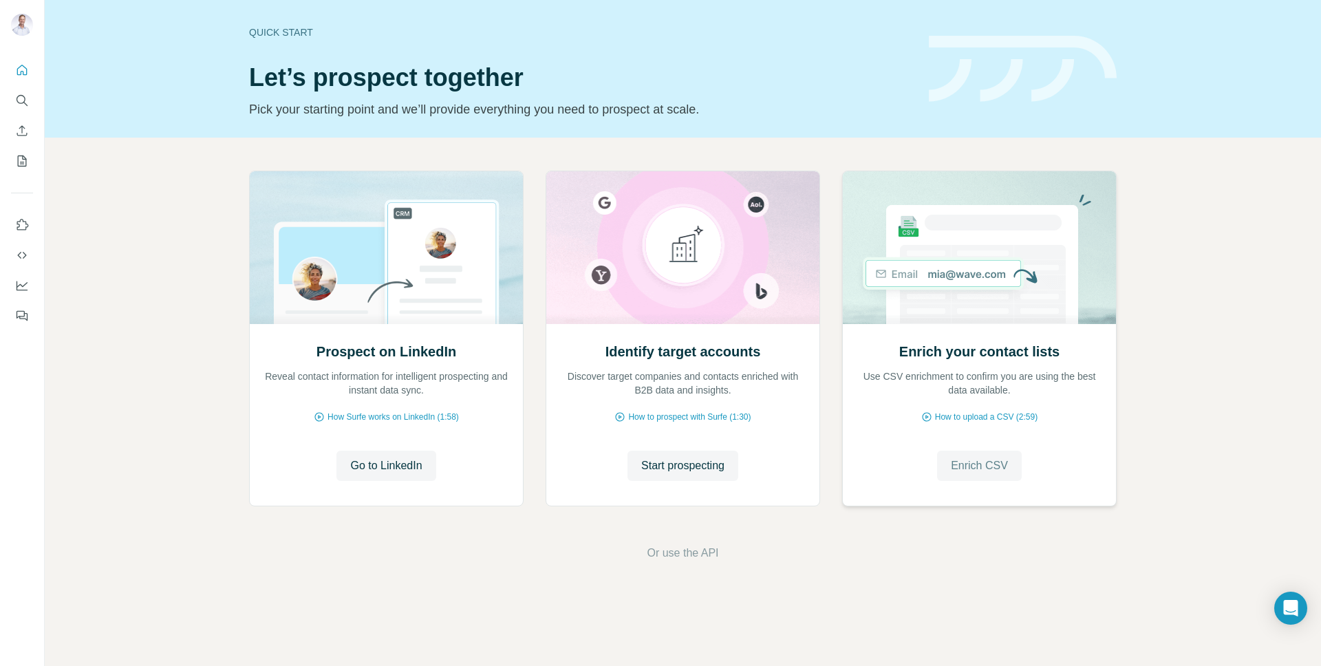
click at [978, 468] on span "Enrich CSV" at bounding box center [979, 465] width 57 height 17
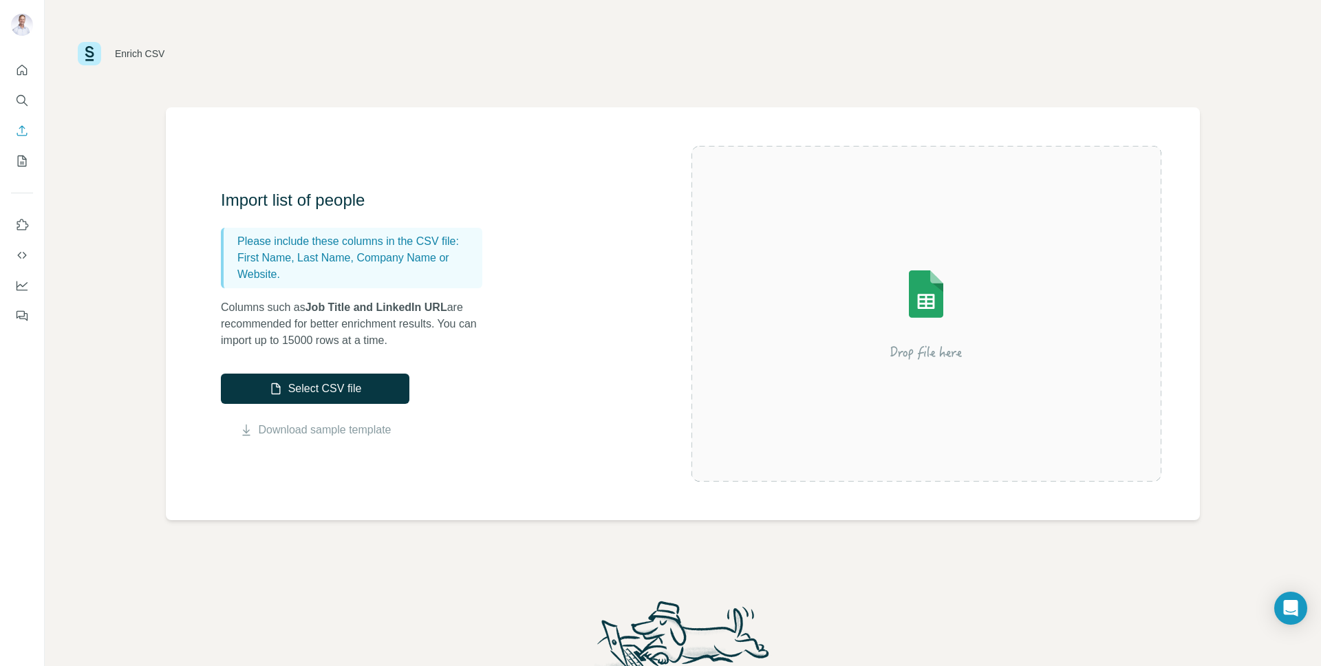
click at [914, 297] on img at bounding box center [926, 313] width 248 height 165
click at [918, 308] on img at bounding box center [926, 313] width 248 height 165
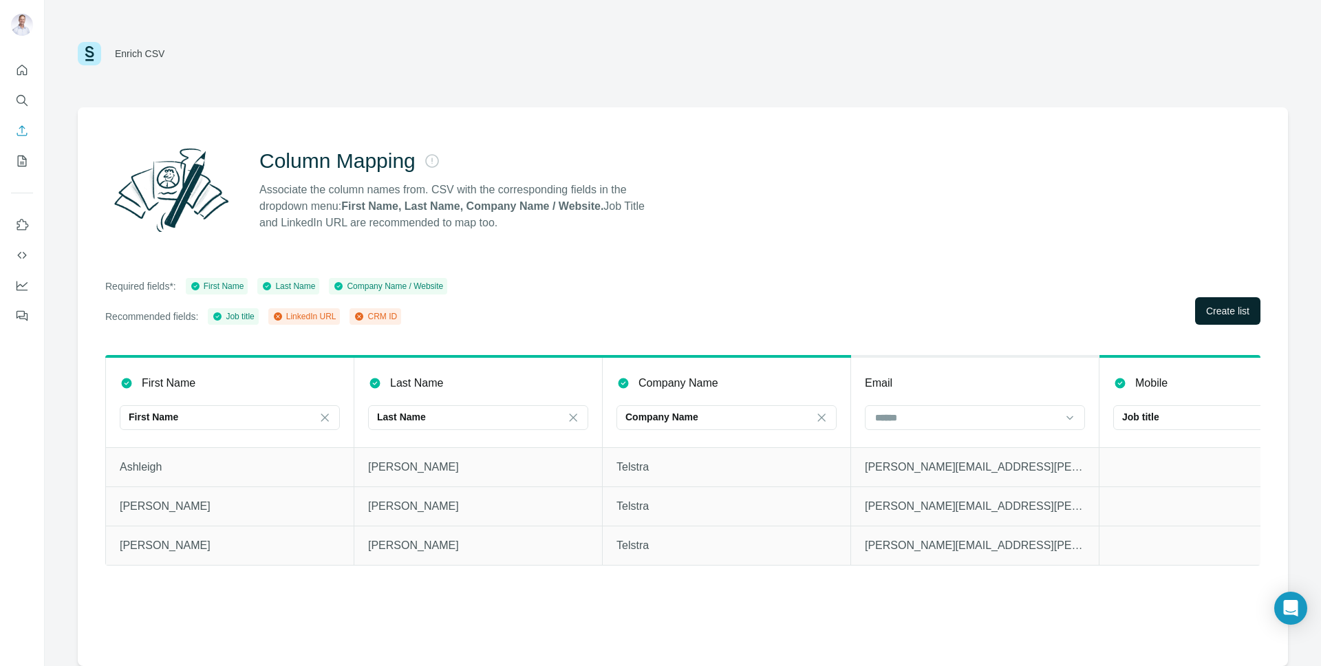
click at [1241, 314] on span "Create list" at bounding box center [1227, 311] width 43 height 14
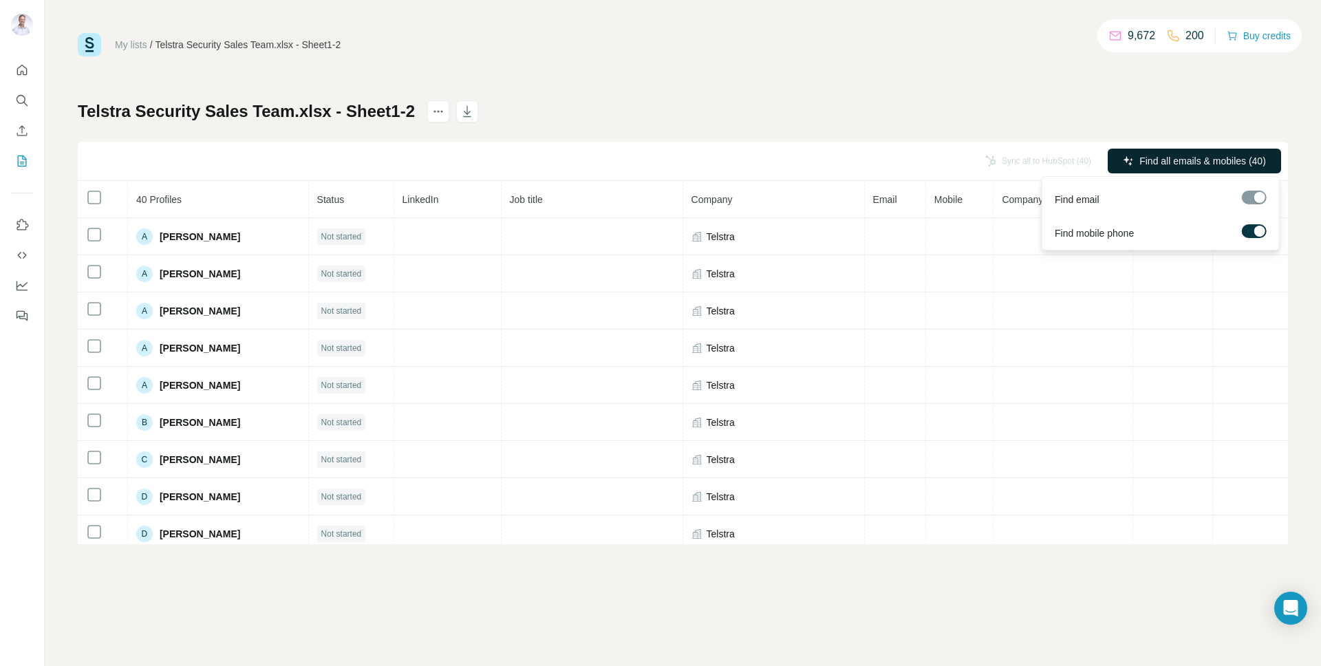
click at [1217, 158] on span "Find all emails & mobiles (40)" at bounding box center [1202, 161] width 127 height 14
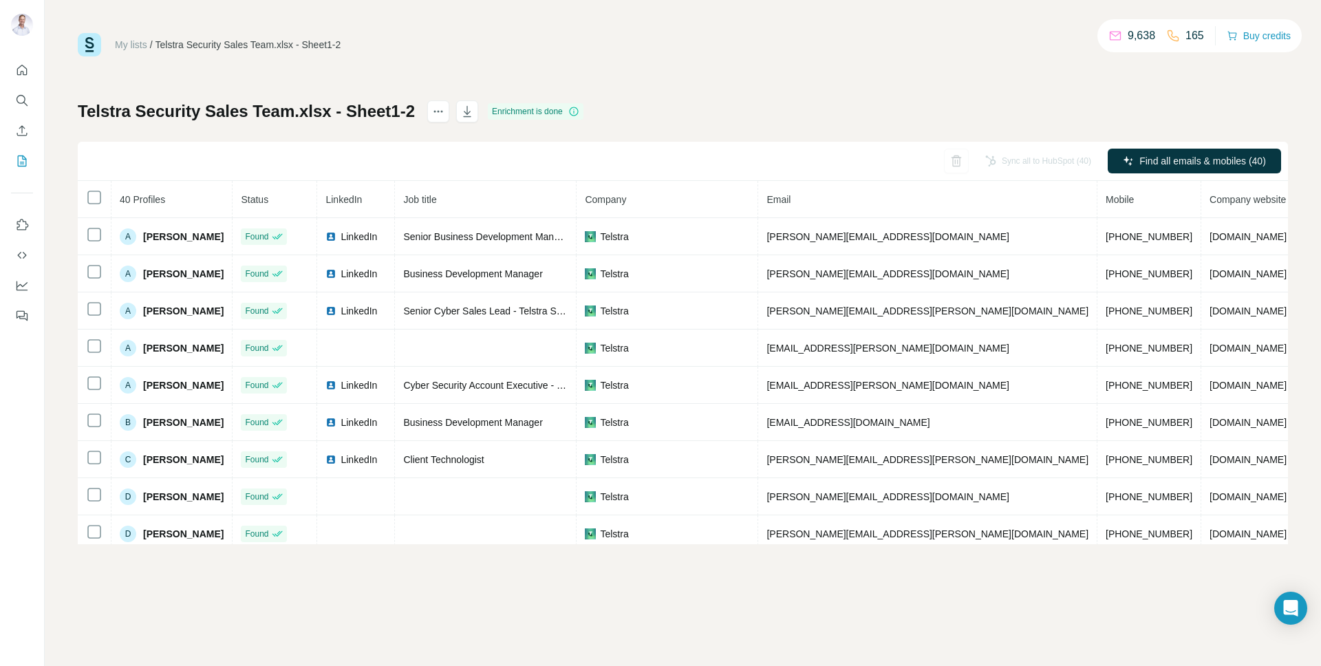
click at [1034, 161] on div "Sync all to HubSpot (40)" at bounding box center [1037, 161] width 125 height 25
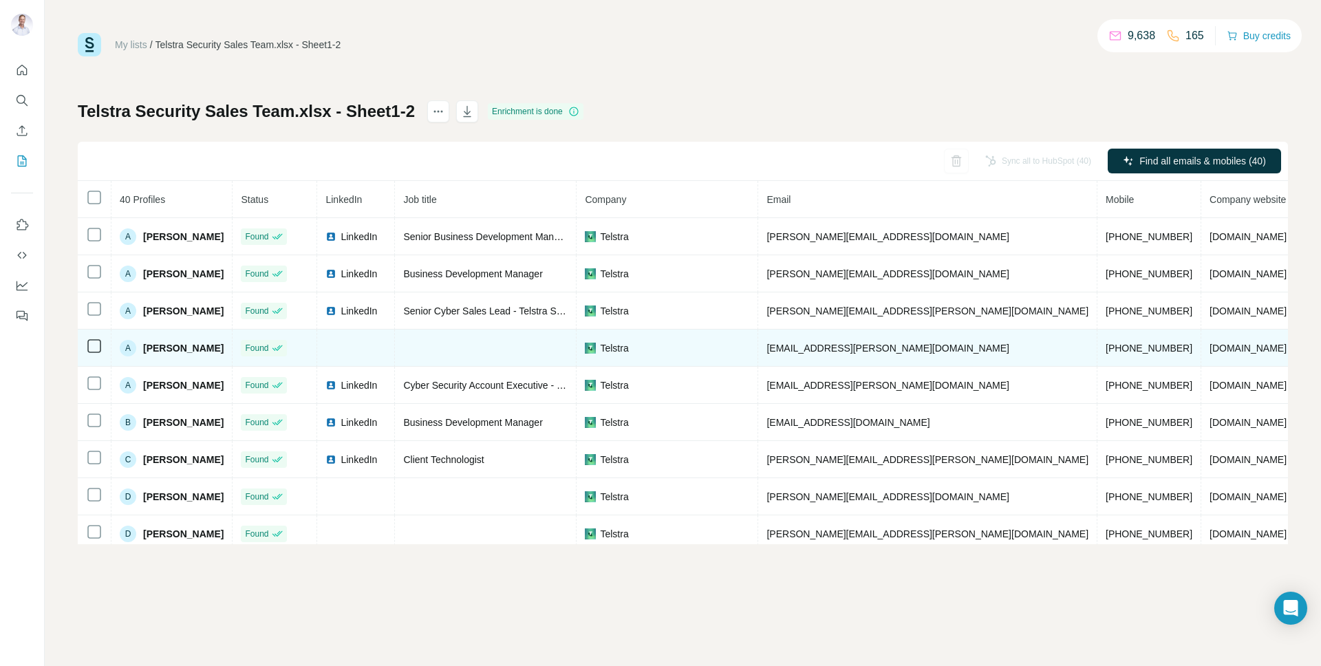
click at [394, 351] on td at bounding box center [356, 348] width 78 height 37
click at [364, 351] on td at bounding box center [356, 348] width 78 height 37
click at [169, 350] on span "[PERSON_NAME]" at bounding box center [183, 348] width 80 height 14
drag, startPoint x: 1221, startPoint y: 343, endPoint x: 984, endPoint y: 330, distance: 237.0
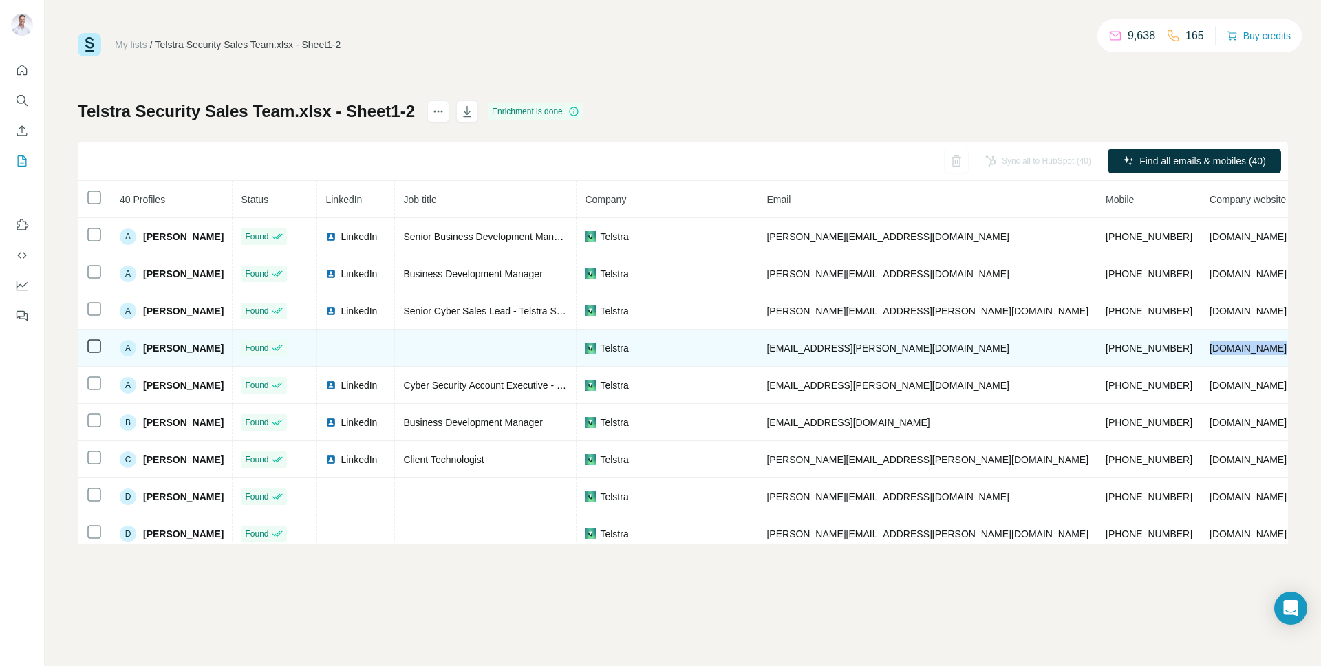
click at [1104, 332] on tr "A [PERSON_NAME] Found Telstra [EMAIL_ADDRESS][PERSON_NAME][DOMAIN_NAME] [PHONE_…" at bounding box center [772, 348] width 1388 height 37
click at [215, 336] on td "A [PERSON_NAME]" at bounding box center [171, 348] width 121 height 37
click at [169, 350] on span "[PERSON_NAME]" at bounding box center [183, 348] width 80 height 14
click at [395, 349] on td at bounding box center [356, 348] width 78 height 37
click at [369, 347] on td at bounding box center [356, 348] width 78 height 37
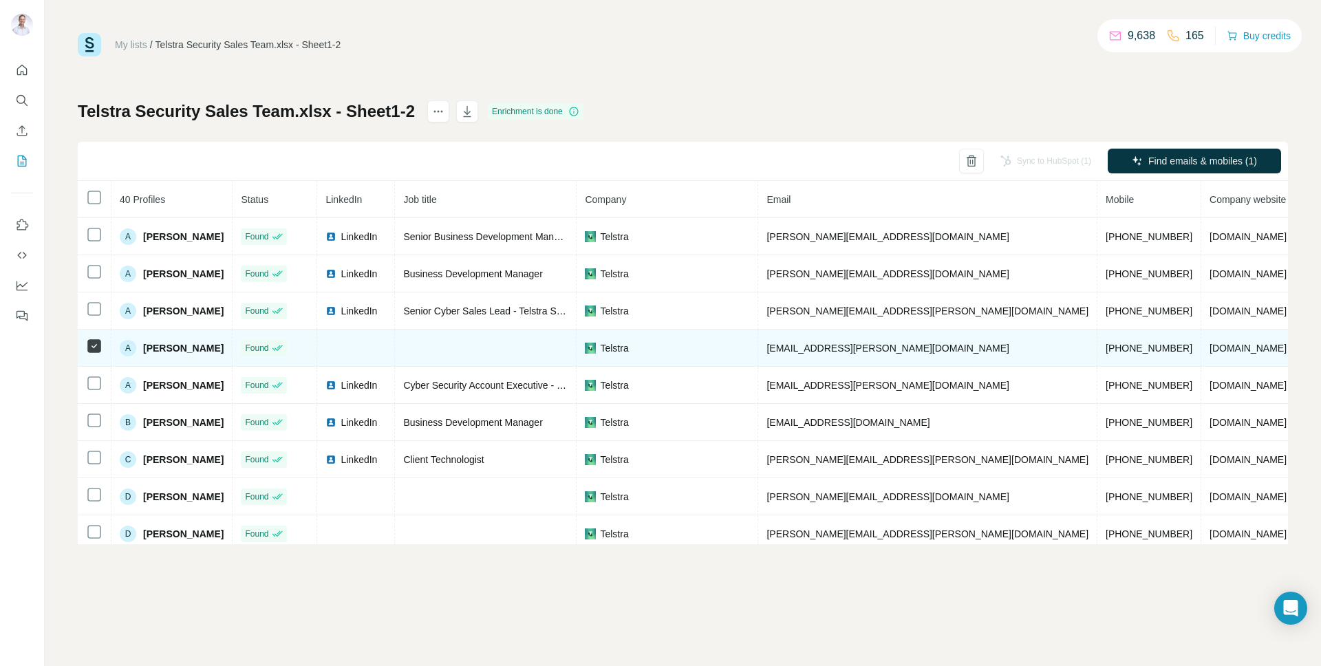
click at [170, 351] on span "[PERSON_NAME]" at bounding box center [183, 348] width 80 height 14
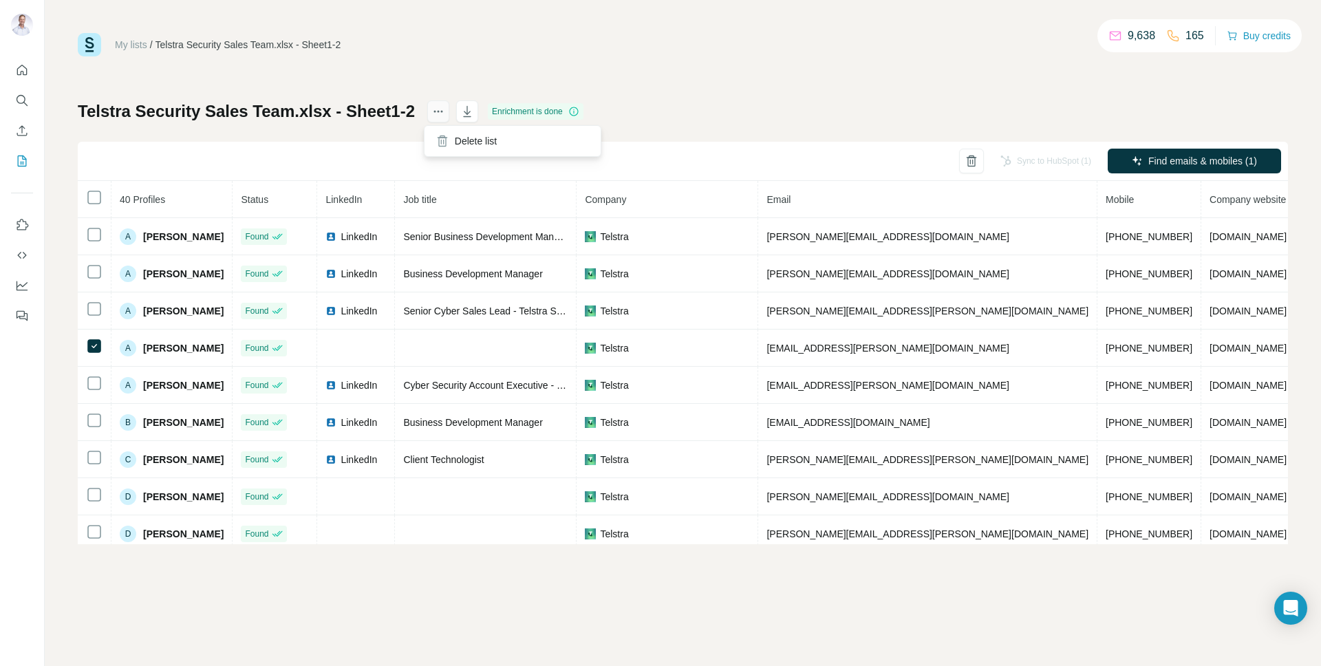
click at [431, 109] on icon "actions" at bounding box center [438, 112] width 14 height 14
click at [462, 110] on icon "button" at bounding box center [467, 112] width 14 height 14
click at [135, 42] on link "My lists" at bounding box center [131, 44] width 32 height 11
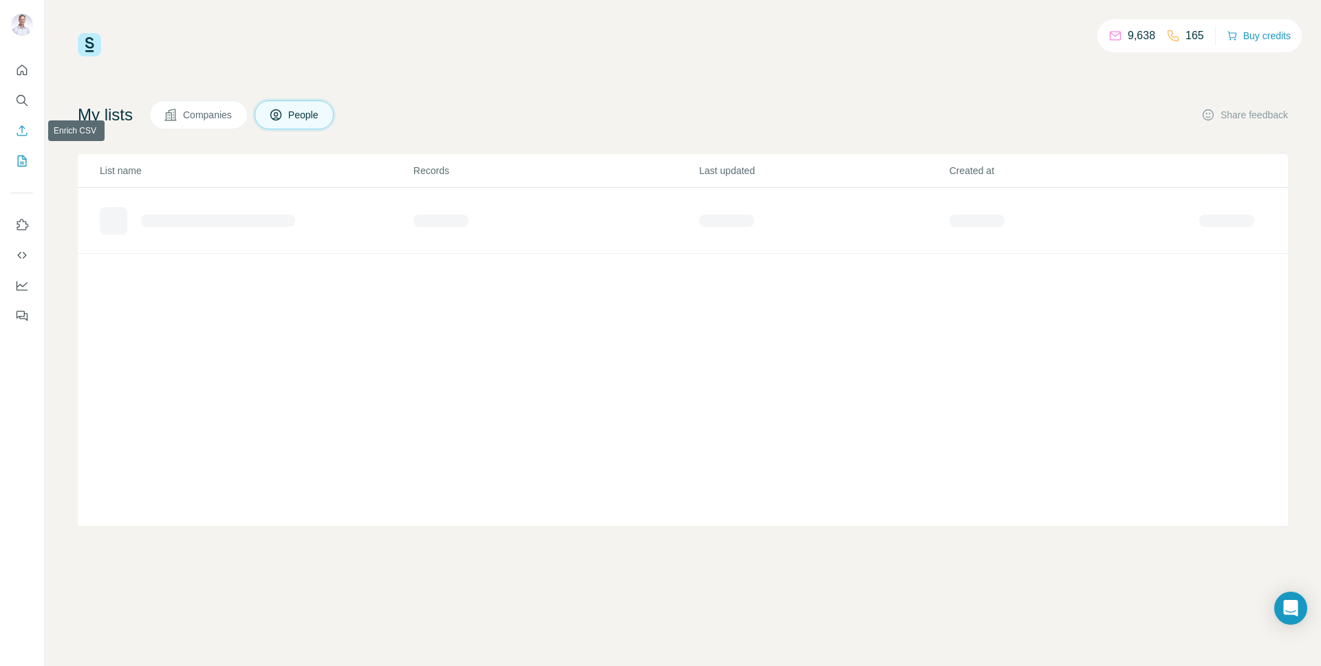
click at [23, 130] on icon "Enrich CSV" at bounding box center [22, 131] width 14 height 14
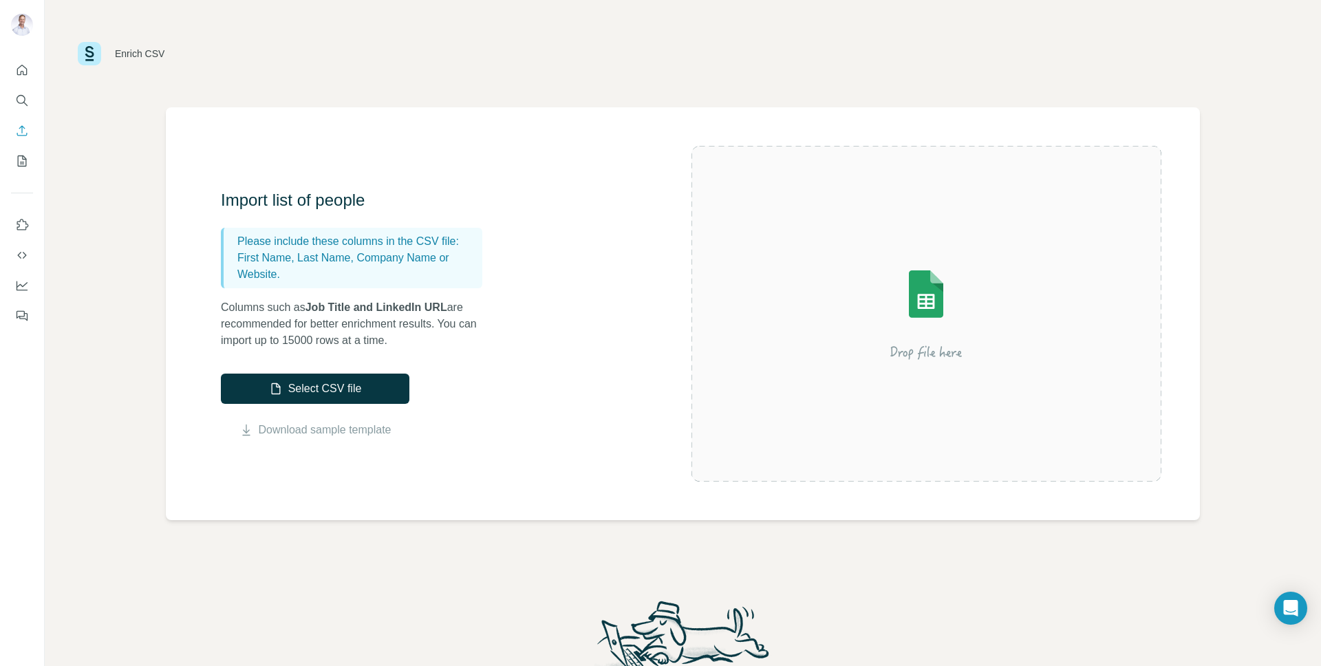
drag, startPoint x: 859, startPoint y: 282, endPoint x: 865, endPoint y: 281, distance: 7.0
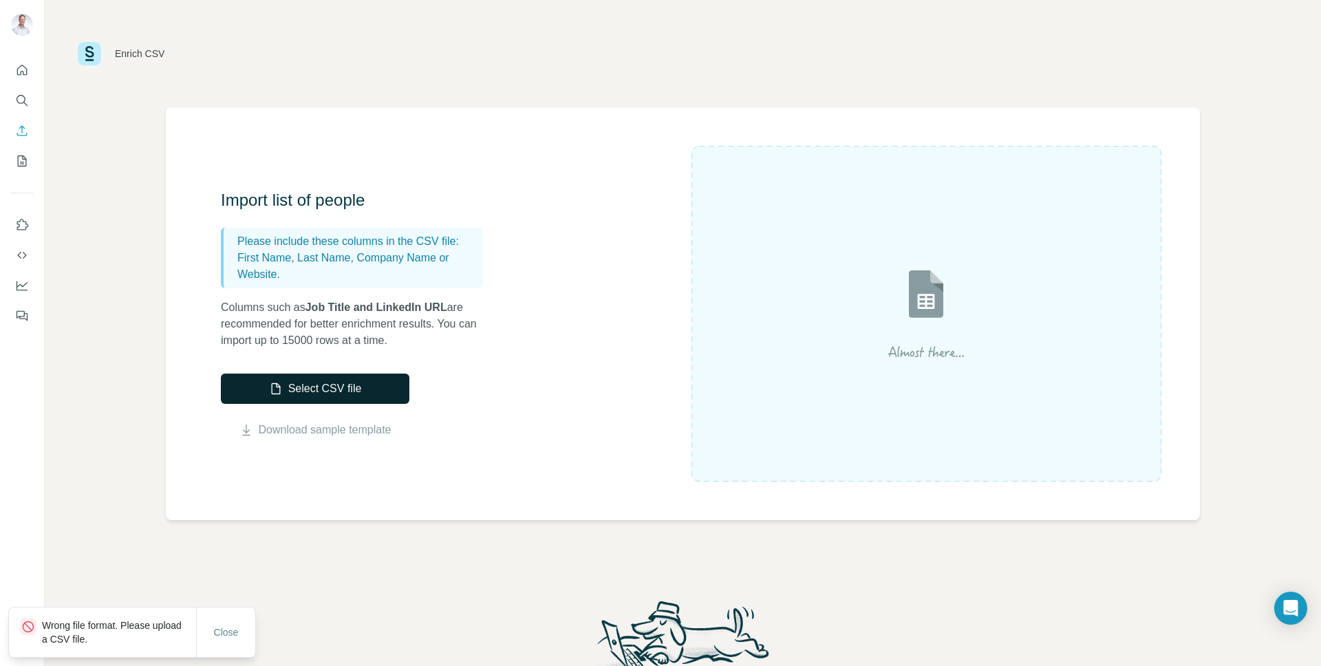
click at [347, 394] on button "Select CSV file" at bounding box center [315, 389] width 188 height 30
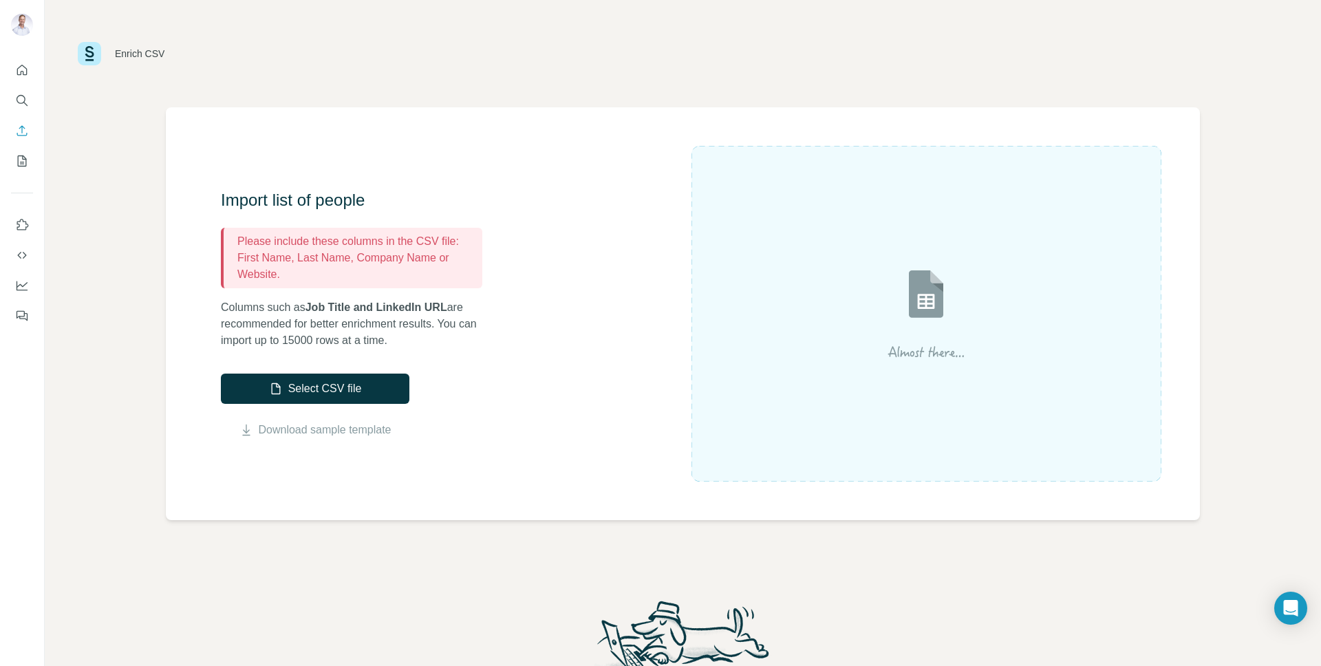
click at [541, 328] on div "Import list of people Please include these columns in the CSV file: First Name,…" at bounding box center [456, 313] width 471 height 249
click at [497, 343] on div "Import list of people Please include these columns in the CSV file: First Name,…" at bounding box center [456, 313] width 471 height 249
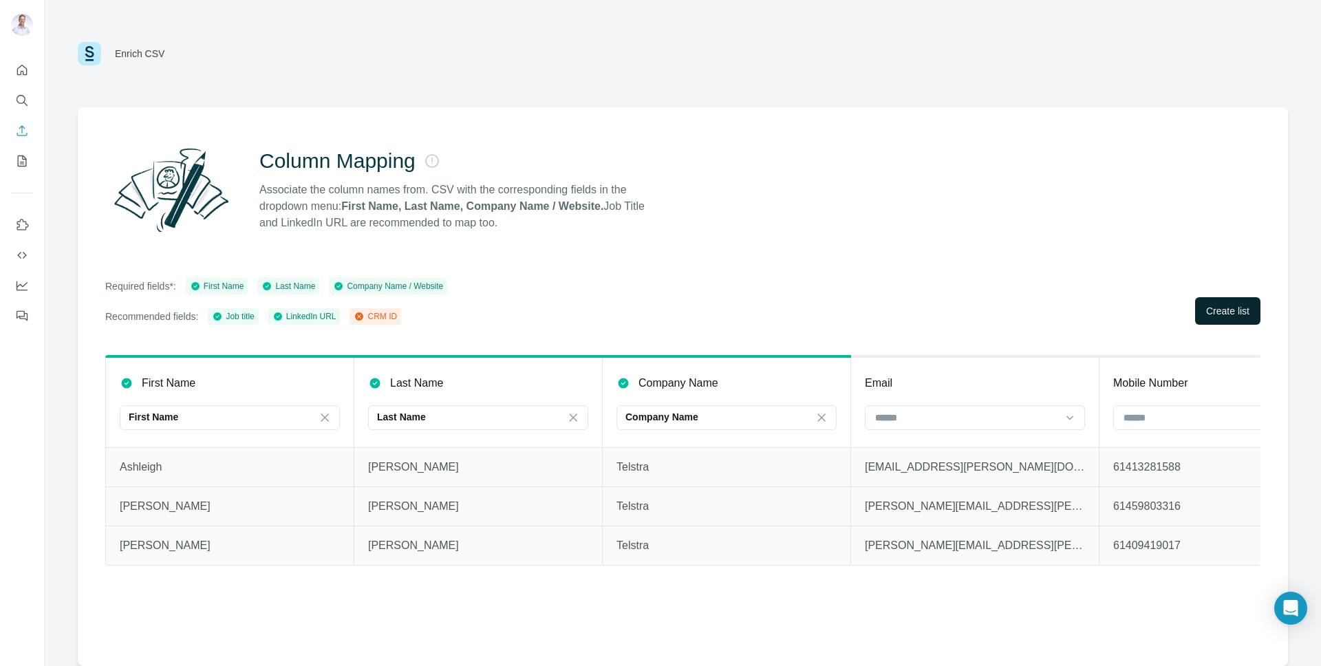
click at [1241, 312] on span "Create list" at bounding box center [1227, 311] width 43 height 14
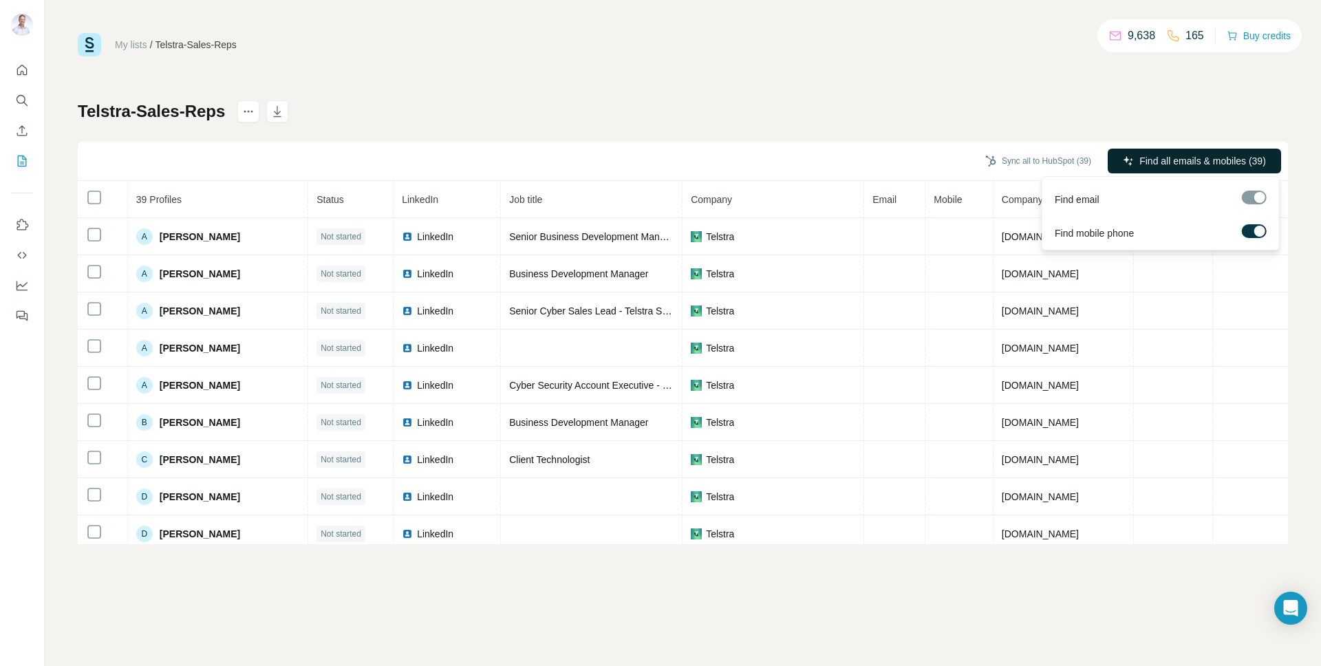
click at [1211, 160] on span "Find all emails & mobiles (39)" at bounding box center [1202, 161] width 127 height 14
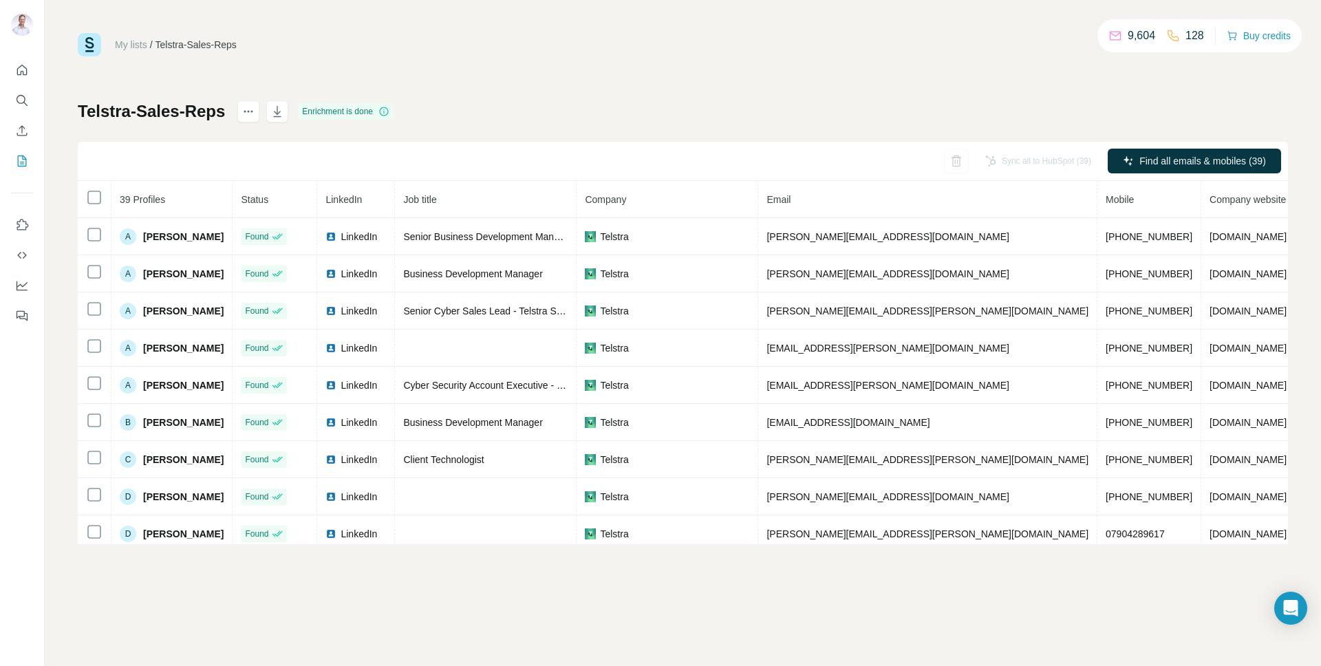
click at [1091, 114] on div "Telstra-Sales-Reps Enrichment is done Sync all to HubSpot (39) Find all emails …" at bounding box center [683, 322] width 1210 height 444
click at [1035, 145] on div "Sync all to HubSpot (39) Find all emails & mobiles (39)" at bounding box center [683, 161] width 1210 height 39
click at [1031, 164] on div "Sync all to HubSpot (39)" at bounding box center [1037, 161] width 125 height 25
click at [1035, 162] on div "Sync all to HubSpot (39)" at bounding box center [1037, 161] width 125 height 25
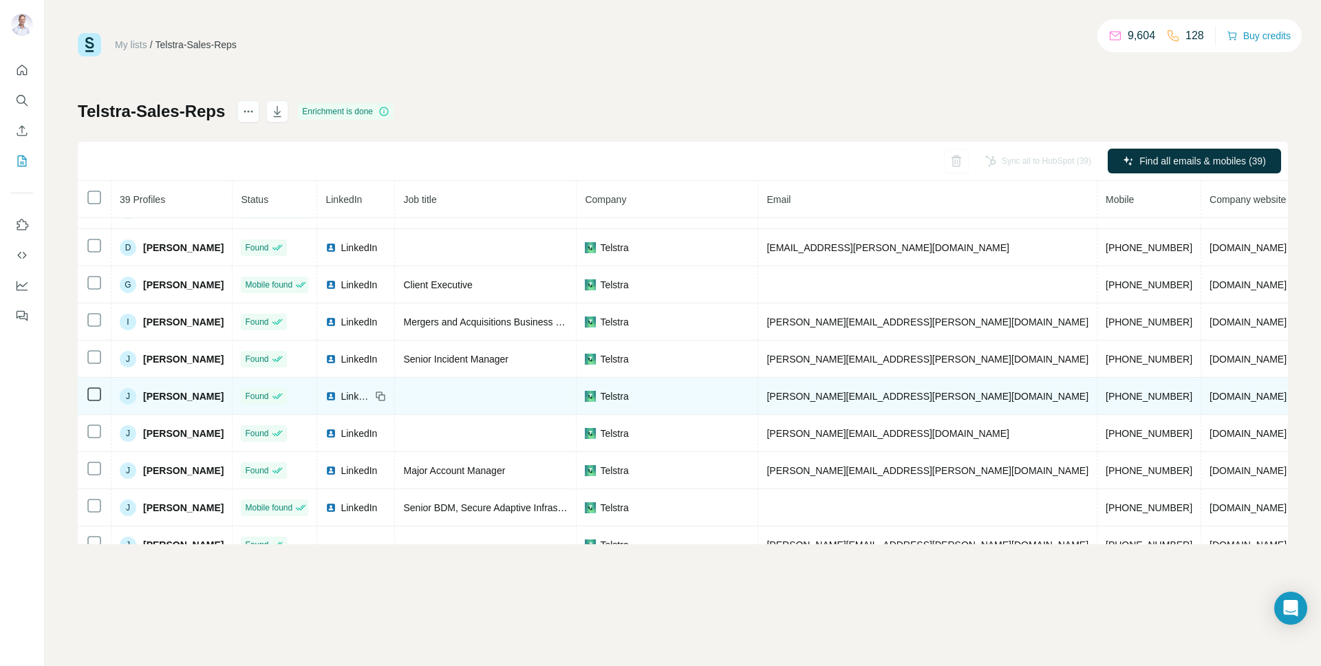
scroll to position [417, 0]
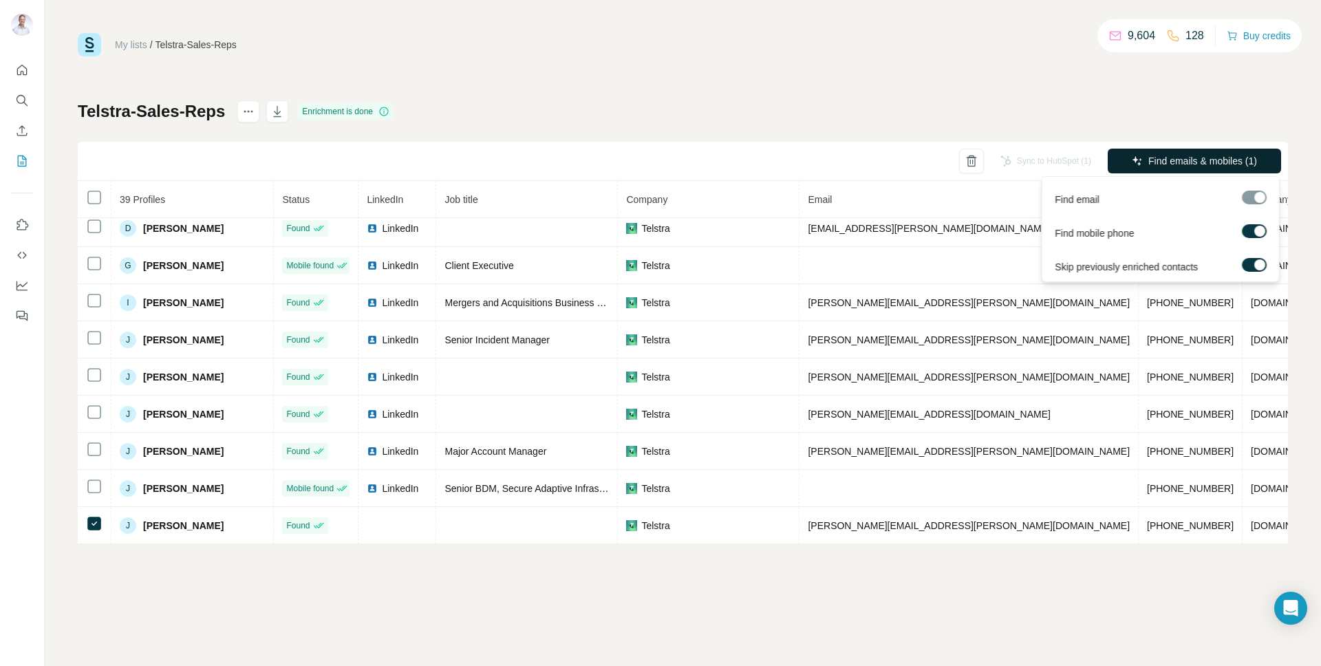
click at [1228, 162] on span "Find emails & mobiles (1)" at bounding box center [1202, 161] width 109 height 14
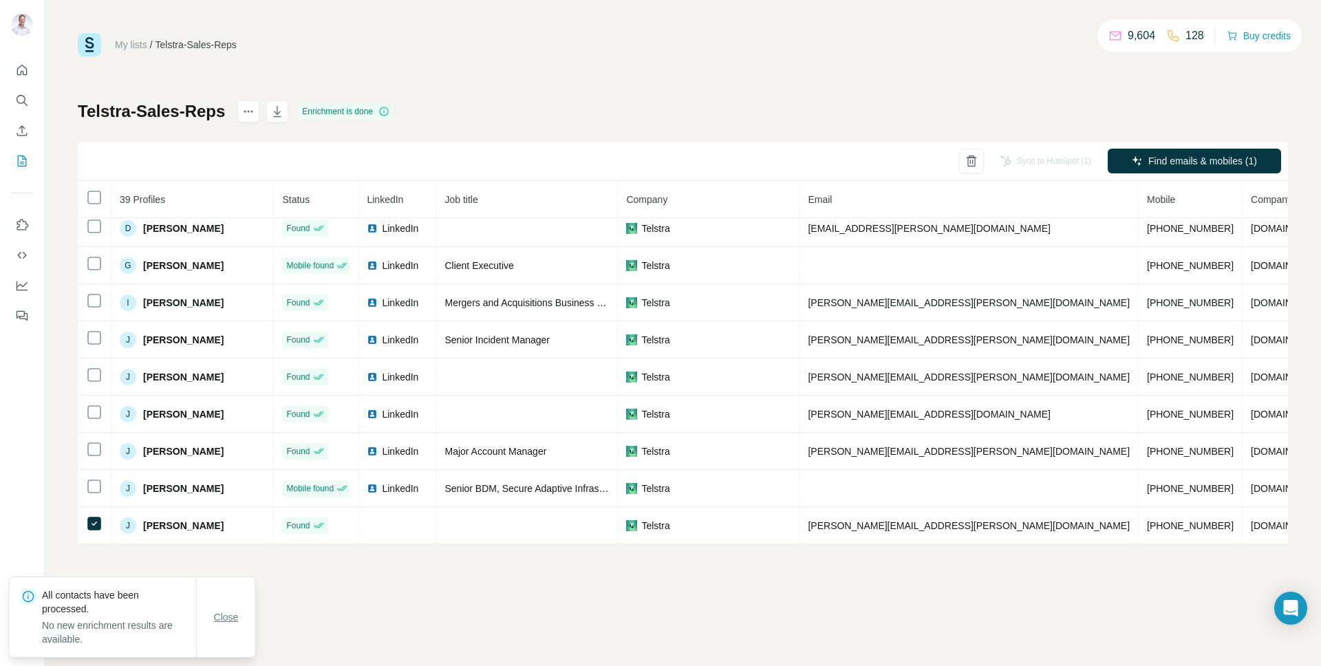
click at [219, 616] on span "Close" at bounding box center [226, 617] width 25 height 14
click at [960, 171] on button "button" at bounding box center [971, 161] width 25 height 25
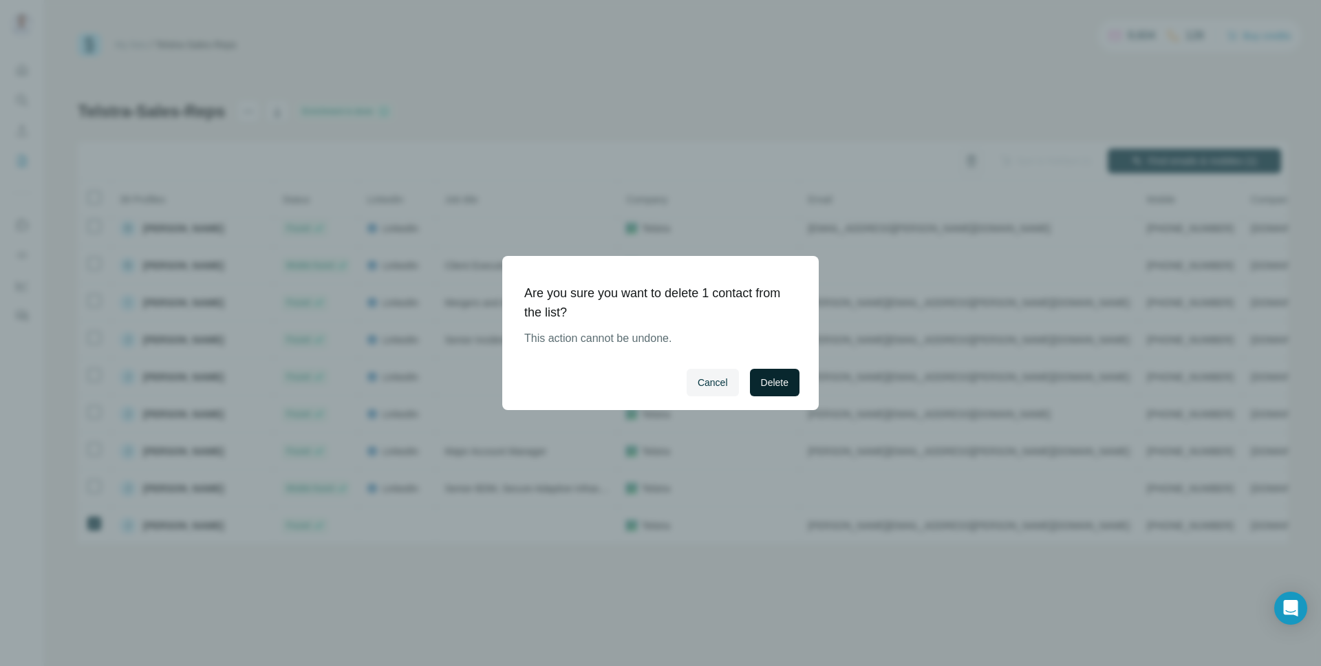
click at [775, 372] on button "Delete" at bounding box center [775, 383] width 50 height 28
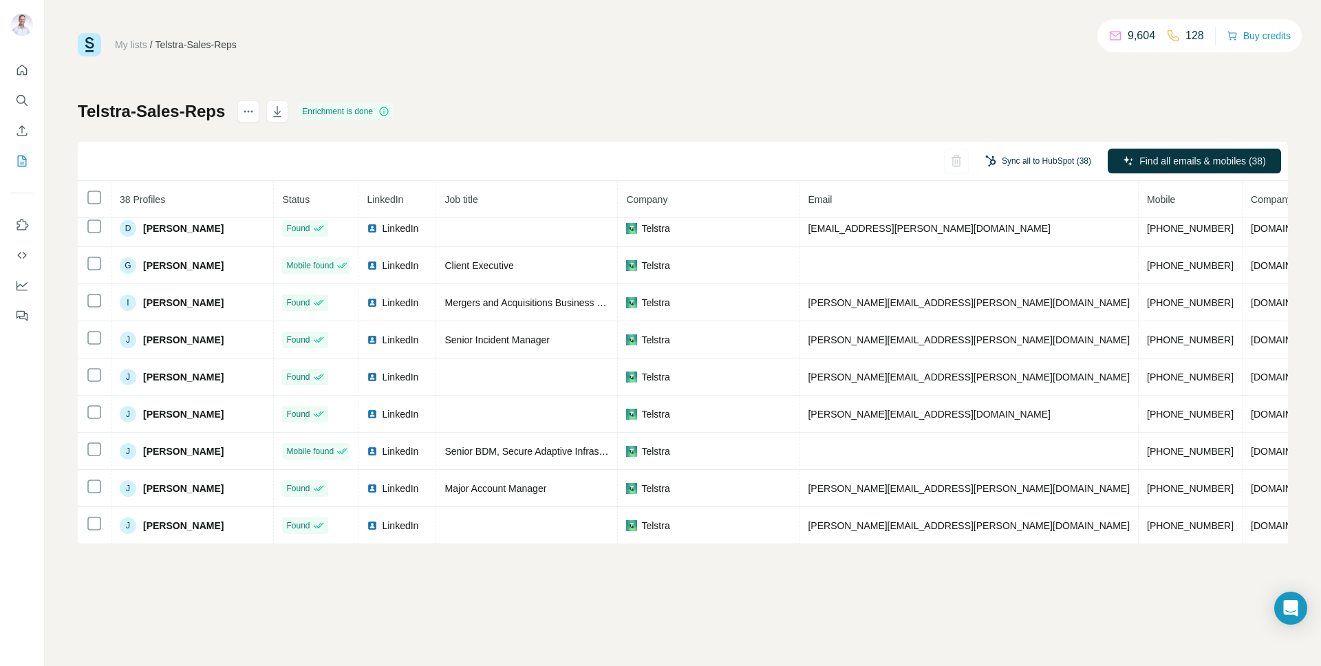
click at [1028, 160] on button "Sync all to HubSpot (38)" at bounding box center [1037, 161] width 125 height 21
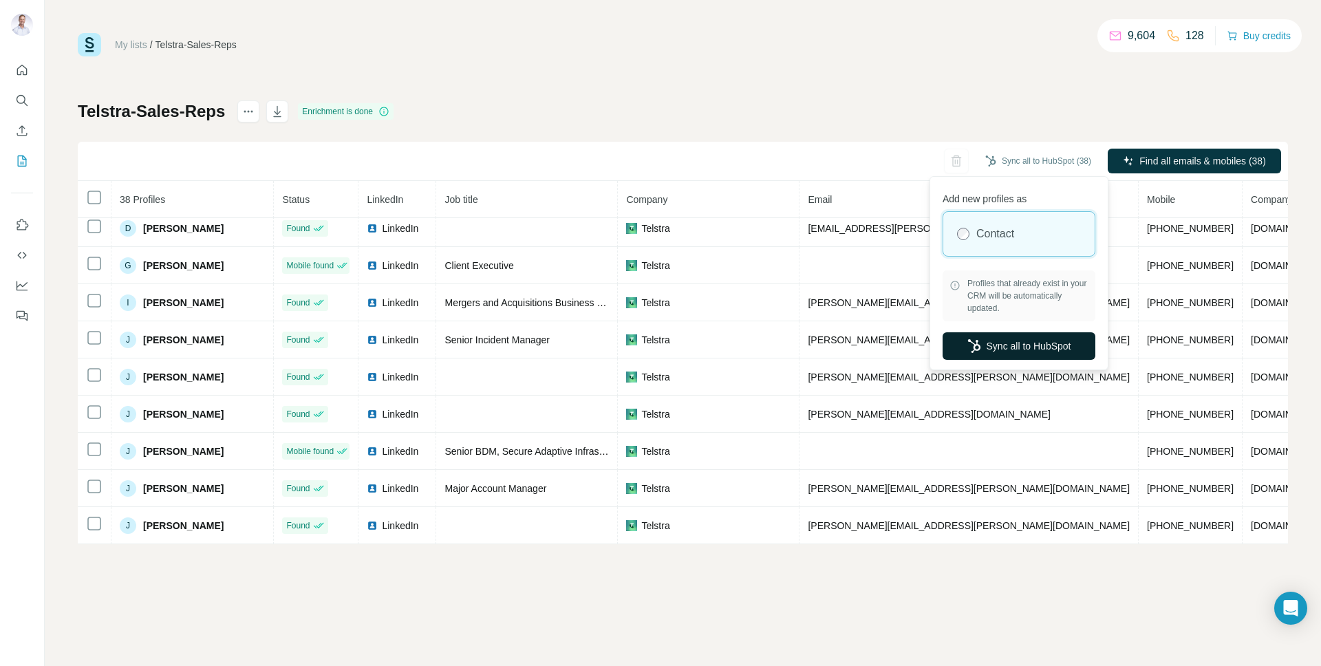
click at [1031, 347] on button "Sync all to HubSpot" at bounding box center [1018, 346] width 153 height 28
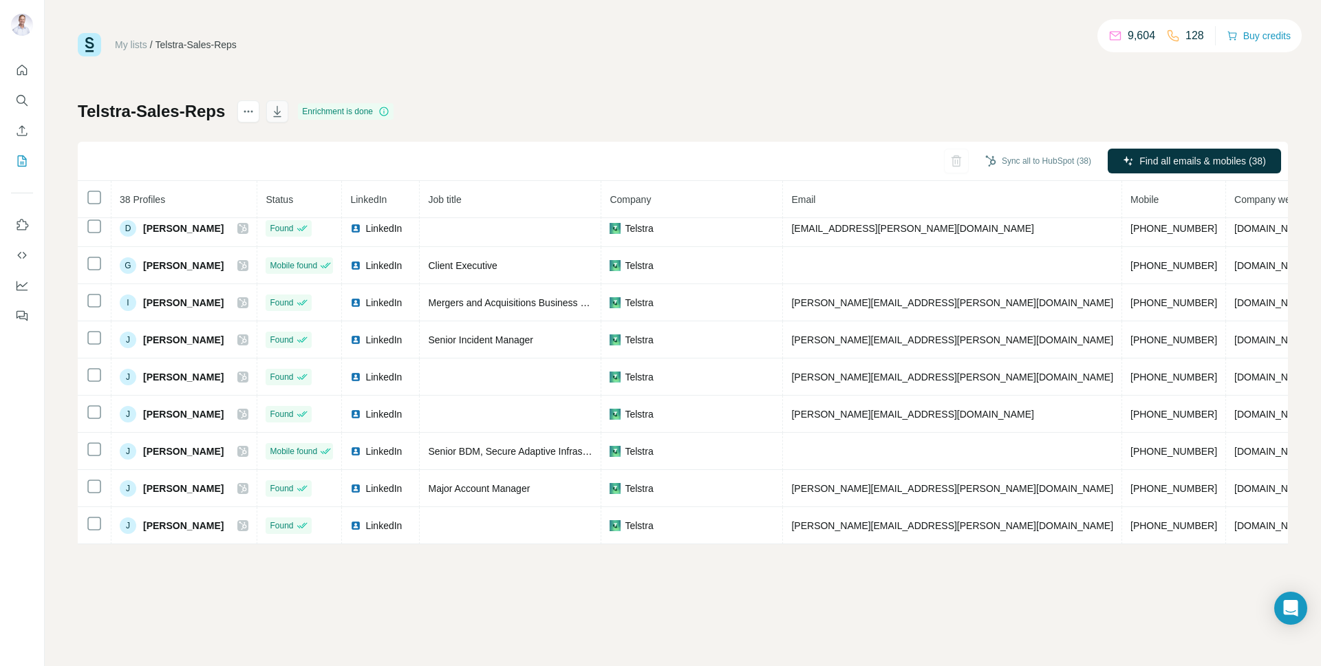
click at [284, 106] on icon "button" at bounding box center [277, 112] width 14 height 14
